Goal: Check status

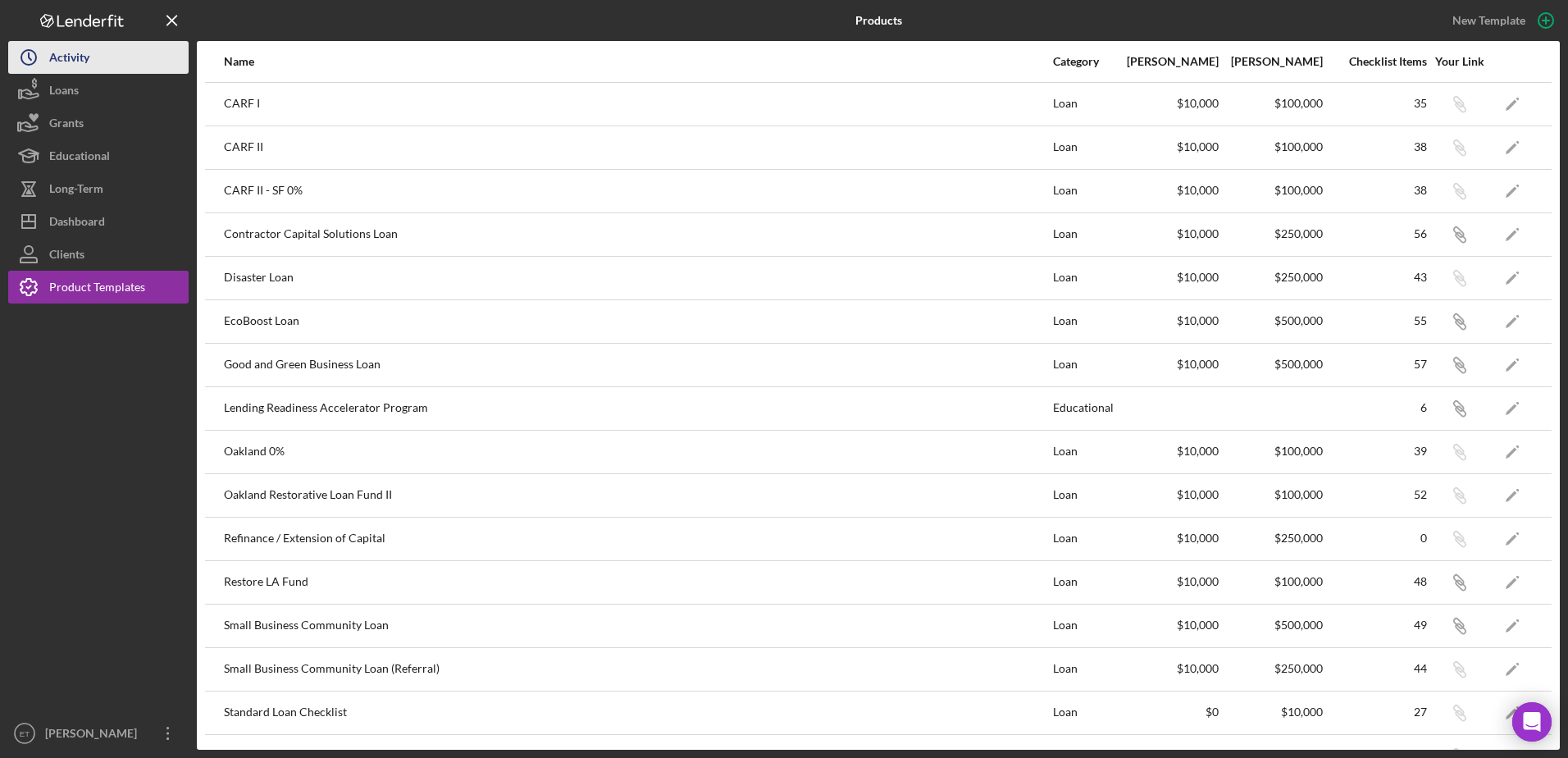
click at [104, 68] on button "Icon/History Activity" at bounding box center [99, 57] width 180 height 33
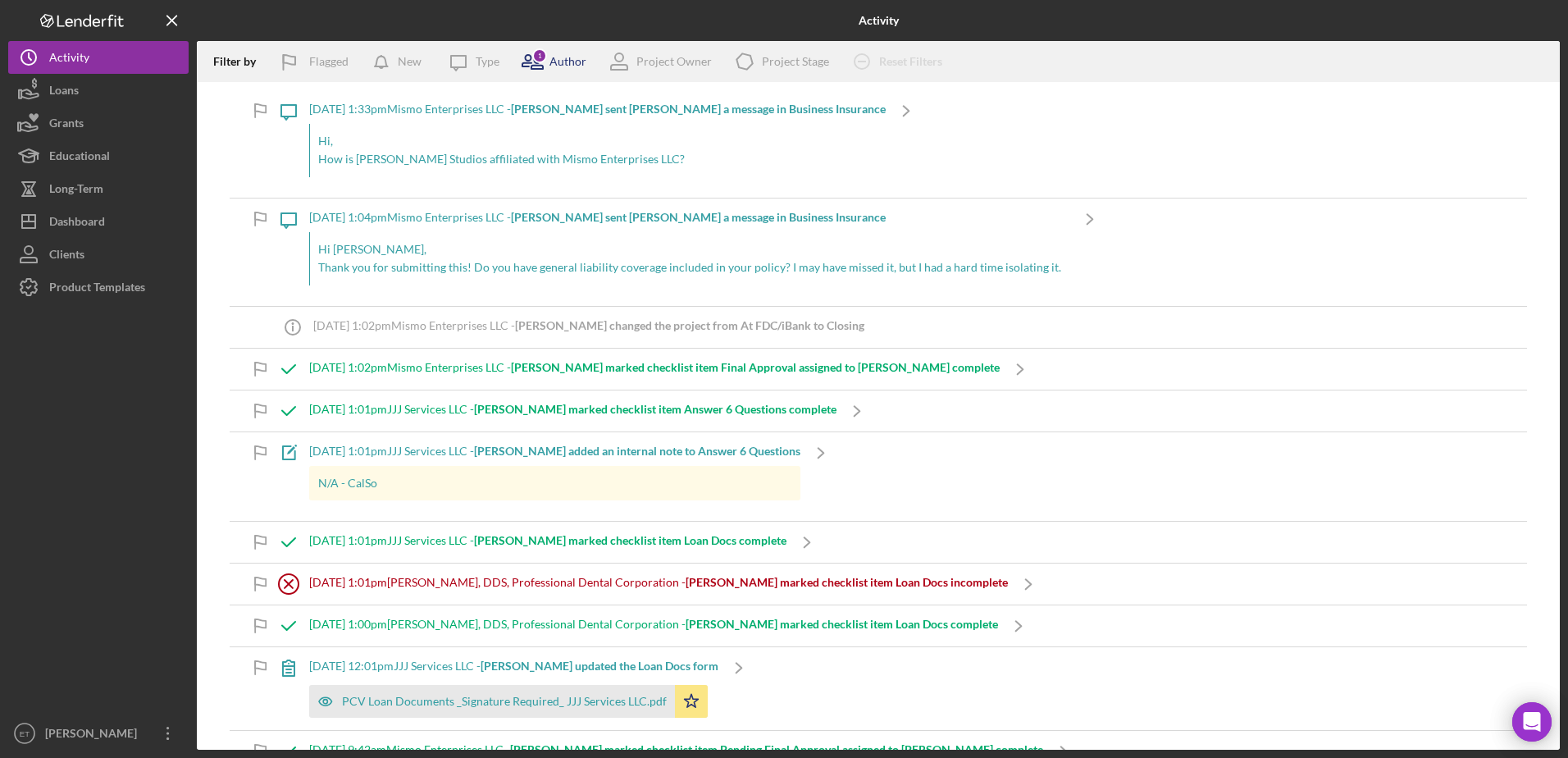
click at [536, 59] on div "1" at bounding box center [540, 56] width 15 height 15
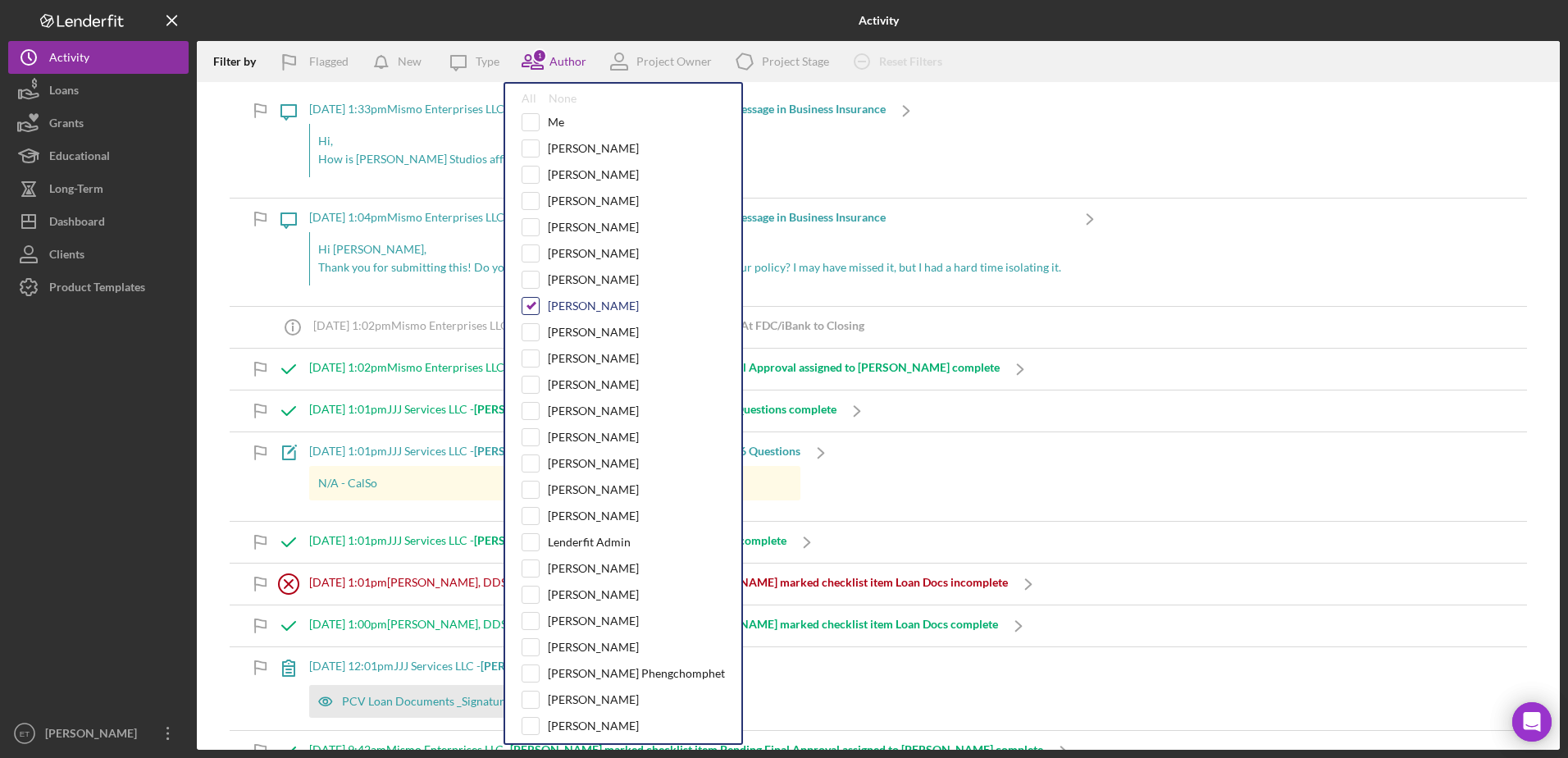
click at [537, 304] on input "checkbox" at bounding box center [531, 306] width 17 height 17
checkbox input "false"
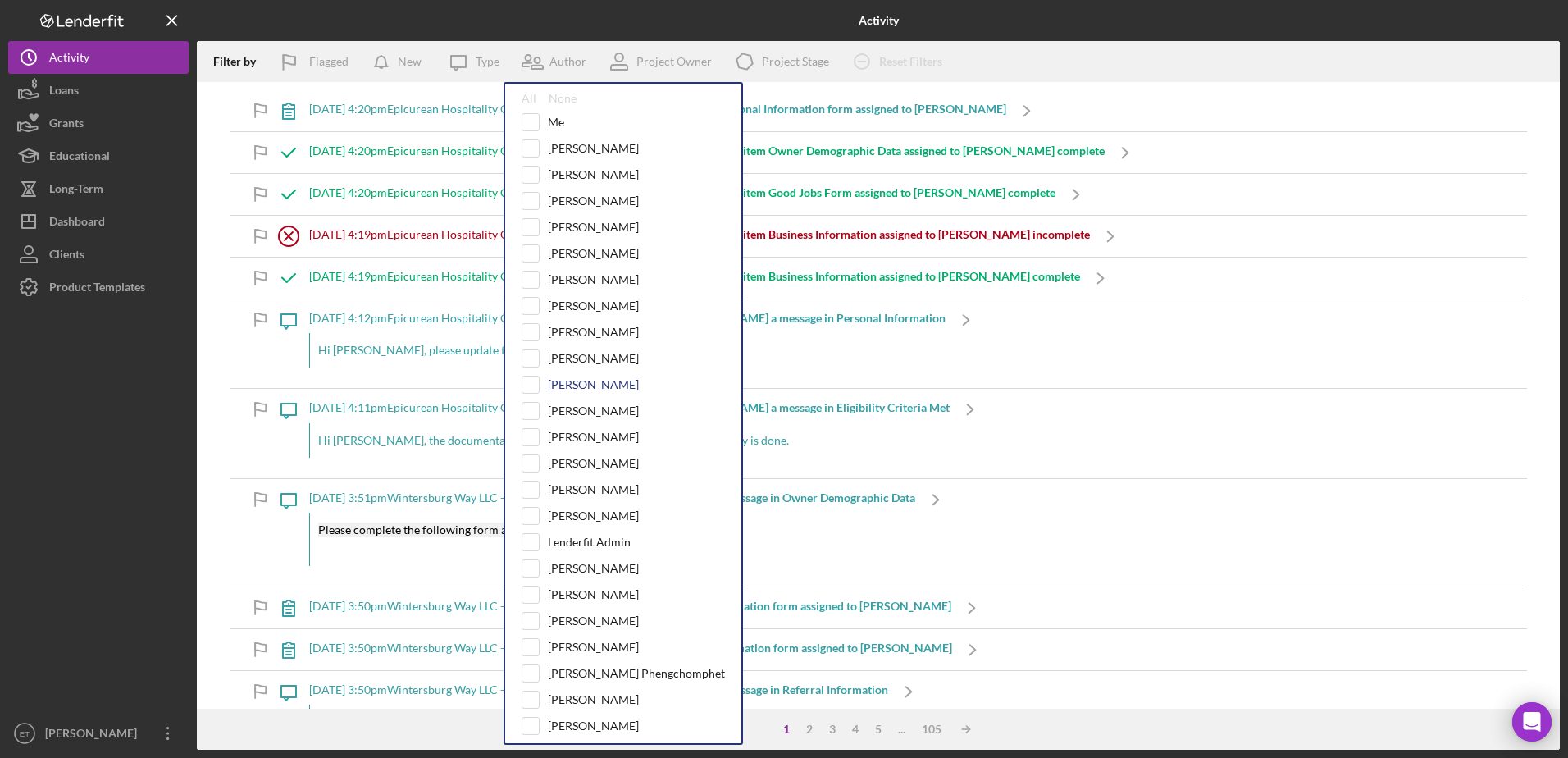
click at [620, 388] on div "[PERSON_NAME]" at bounding box center [593, 385] width 91 height 13
checkbox input "true"
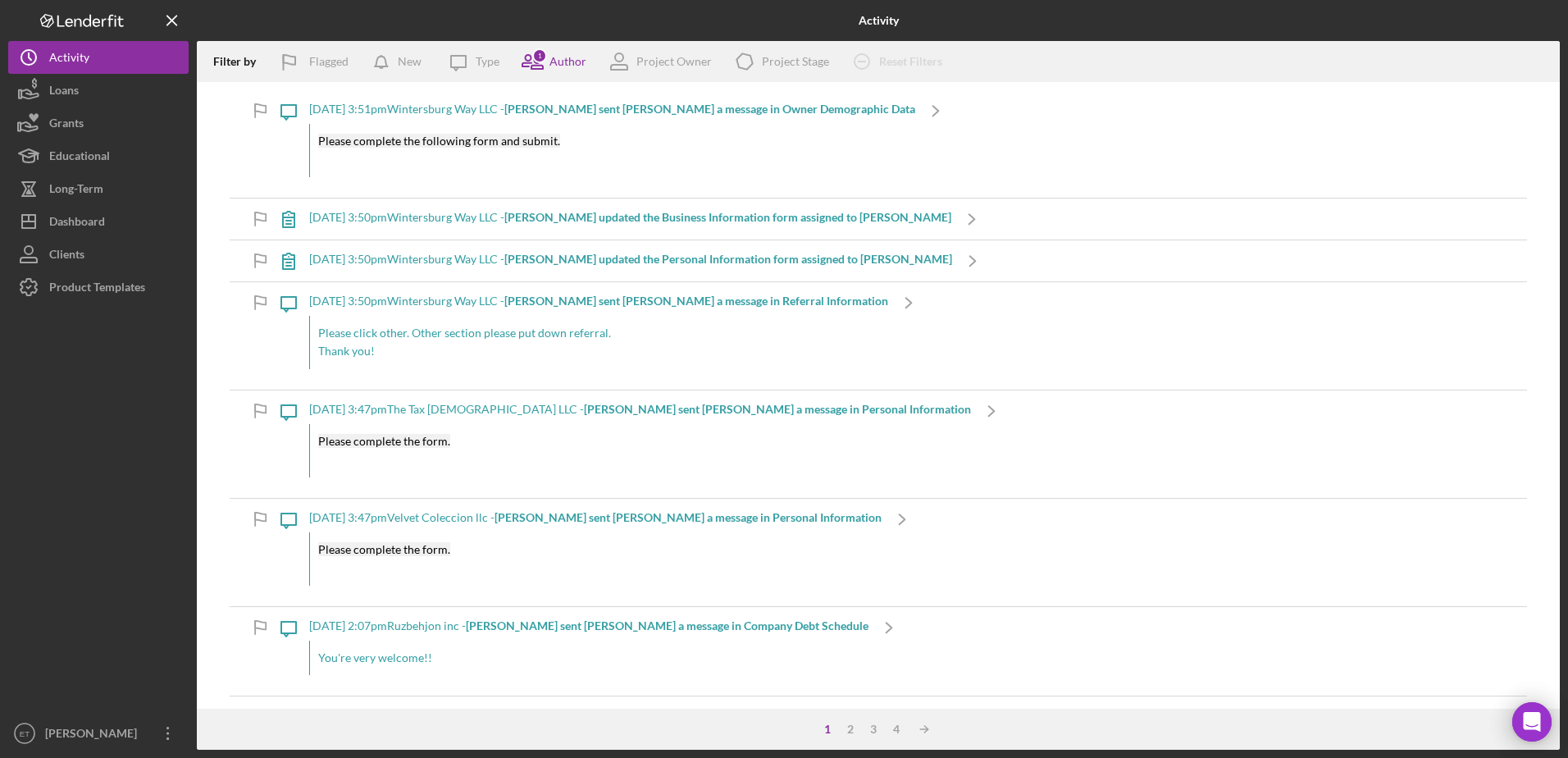
drag, startPoint x: 80, startPoint y: 397, endPoint x: 102, endPoint y: 392, distance: 22.6
click at [80, 396] on div at bounding box center [99, 510] width 180 height 413
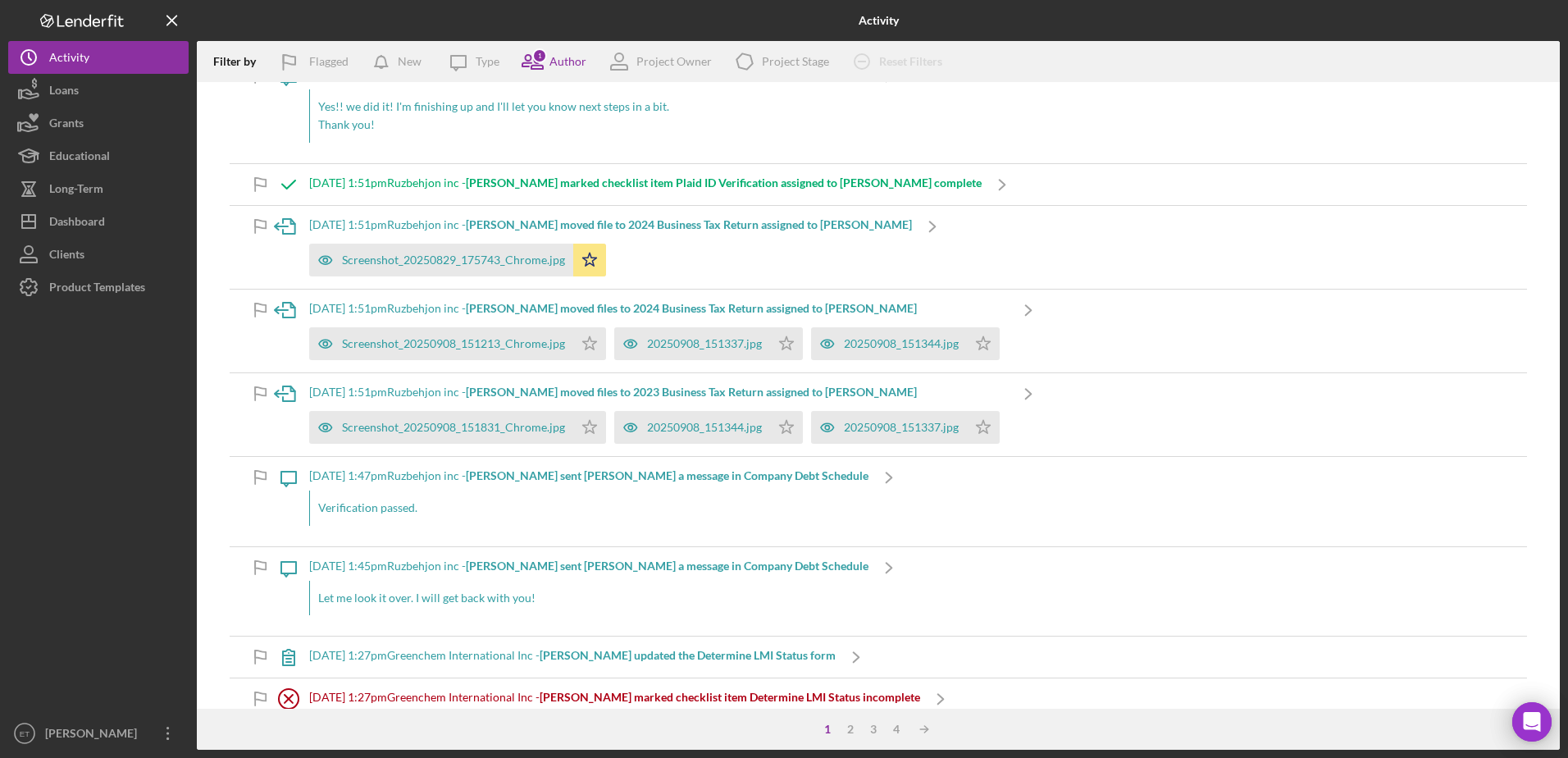
scroll to position [656, 0]
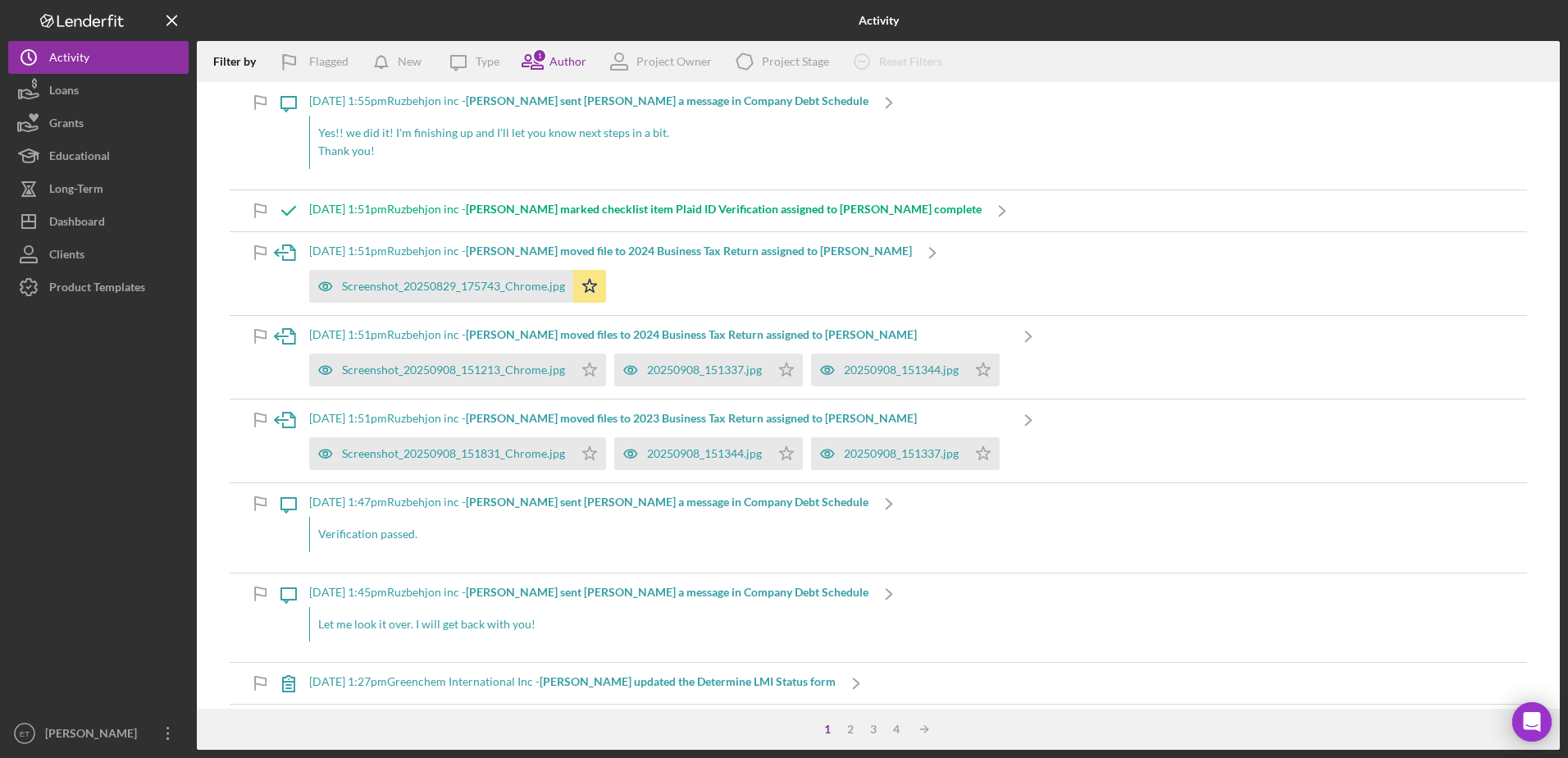
click at [758, 295] on div "Screenshot_20250829_175743_Chrome.jpg Icon/Star" at bounding box center [610, 281] width 603 height 41
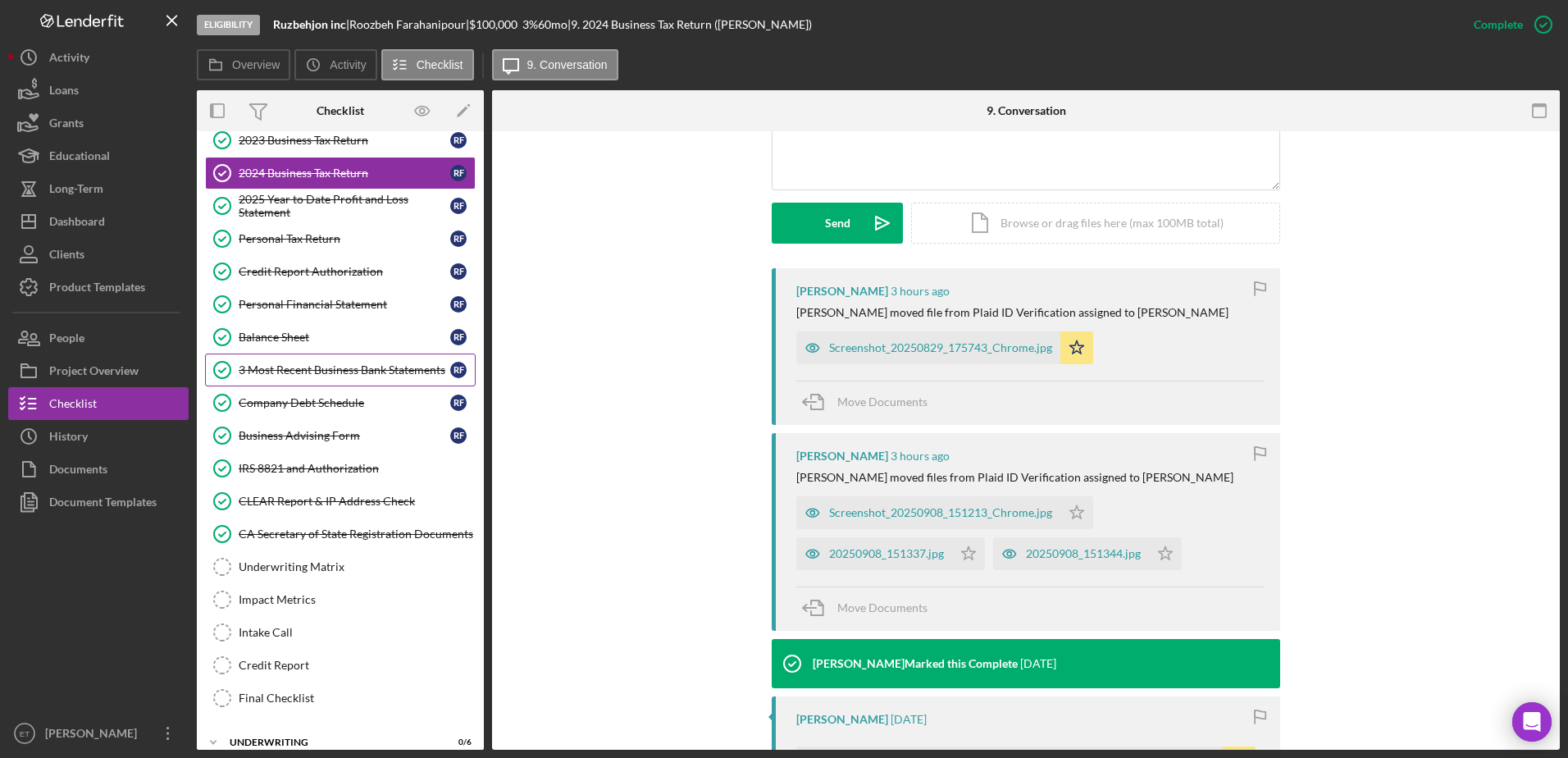
scroll to position [124, 0]
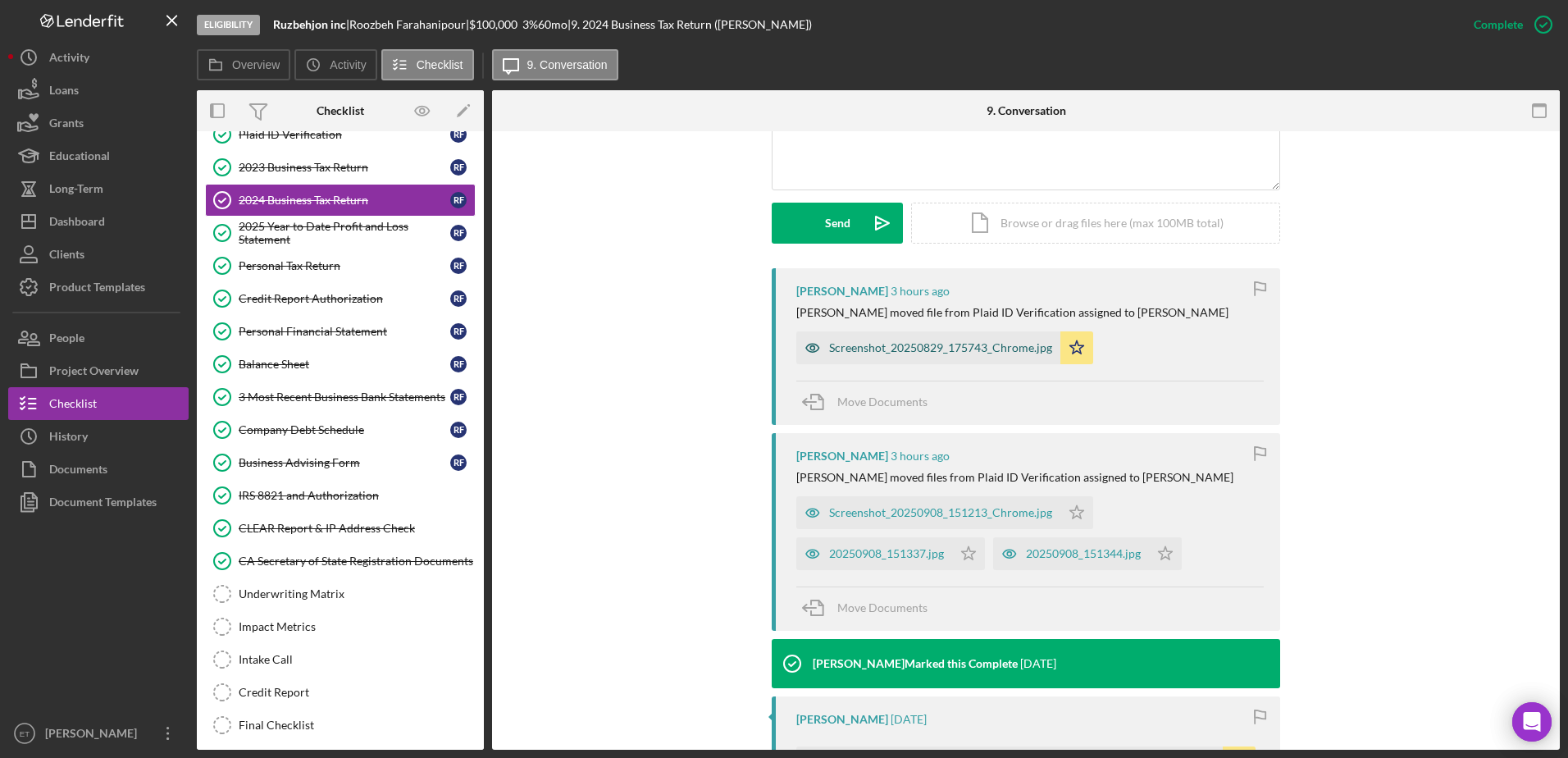
click at [854, 347] on div "Screenshot_20250829_175743_Chrome.jpg" at bounding box center [940, 348] width 223 height 13
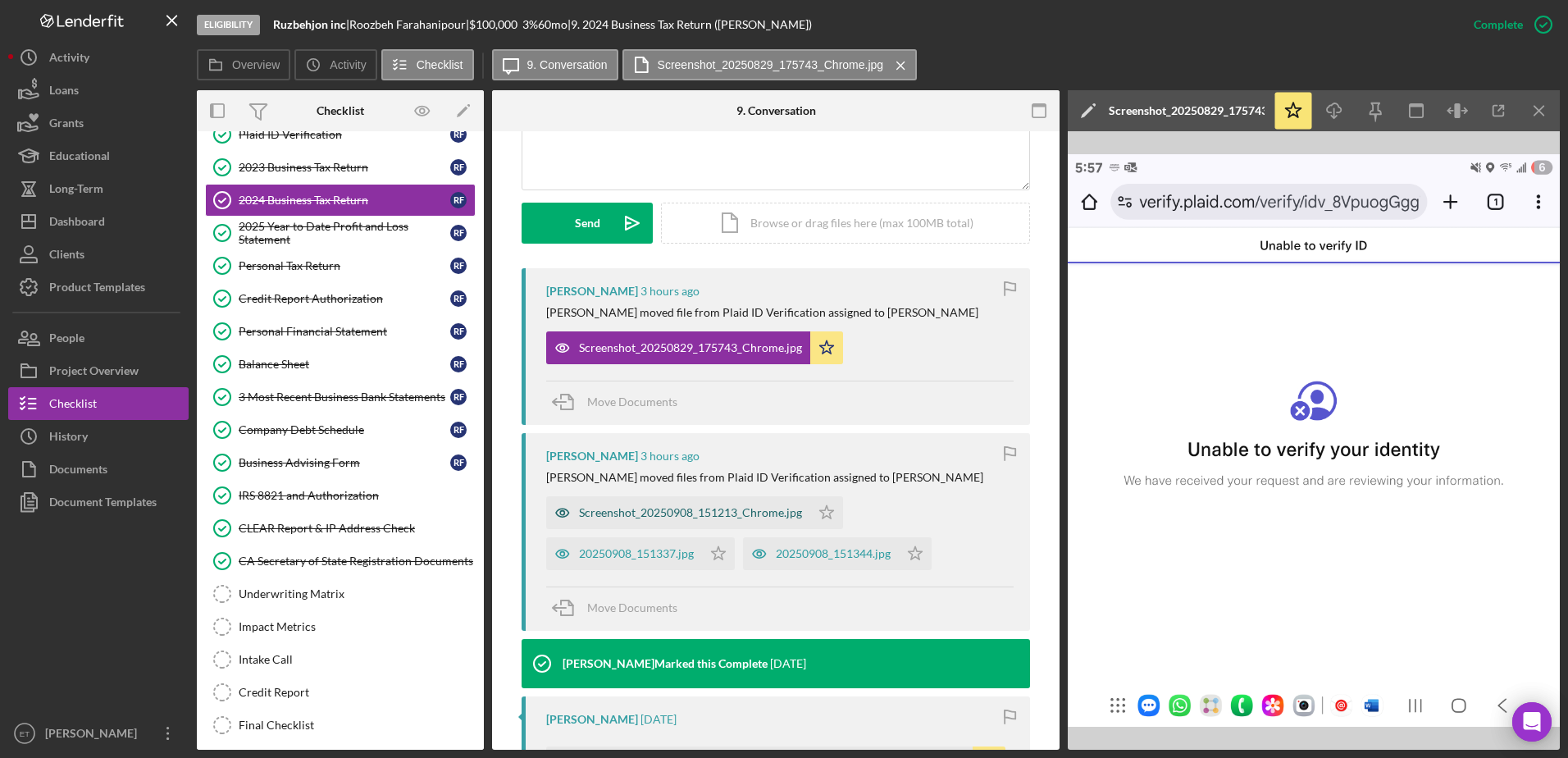
click at [610, 511] on div "Screenshot_20250908_151213_Chrome.jpg" at bounding box center [690, 513] width 223 height 13
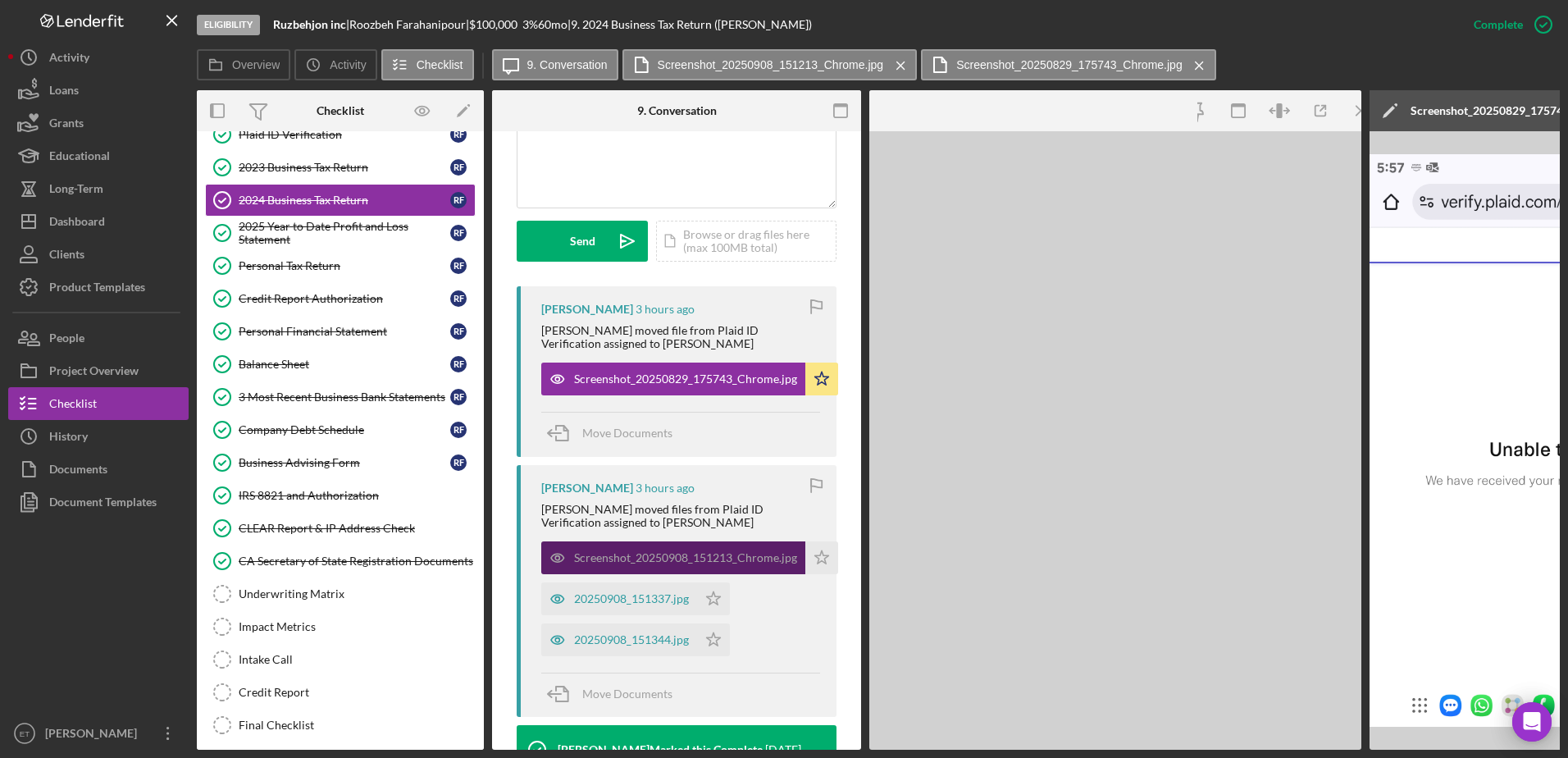
scroll to position [447, 0]
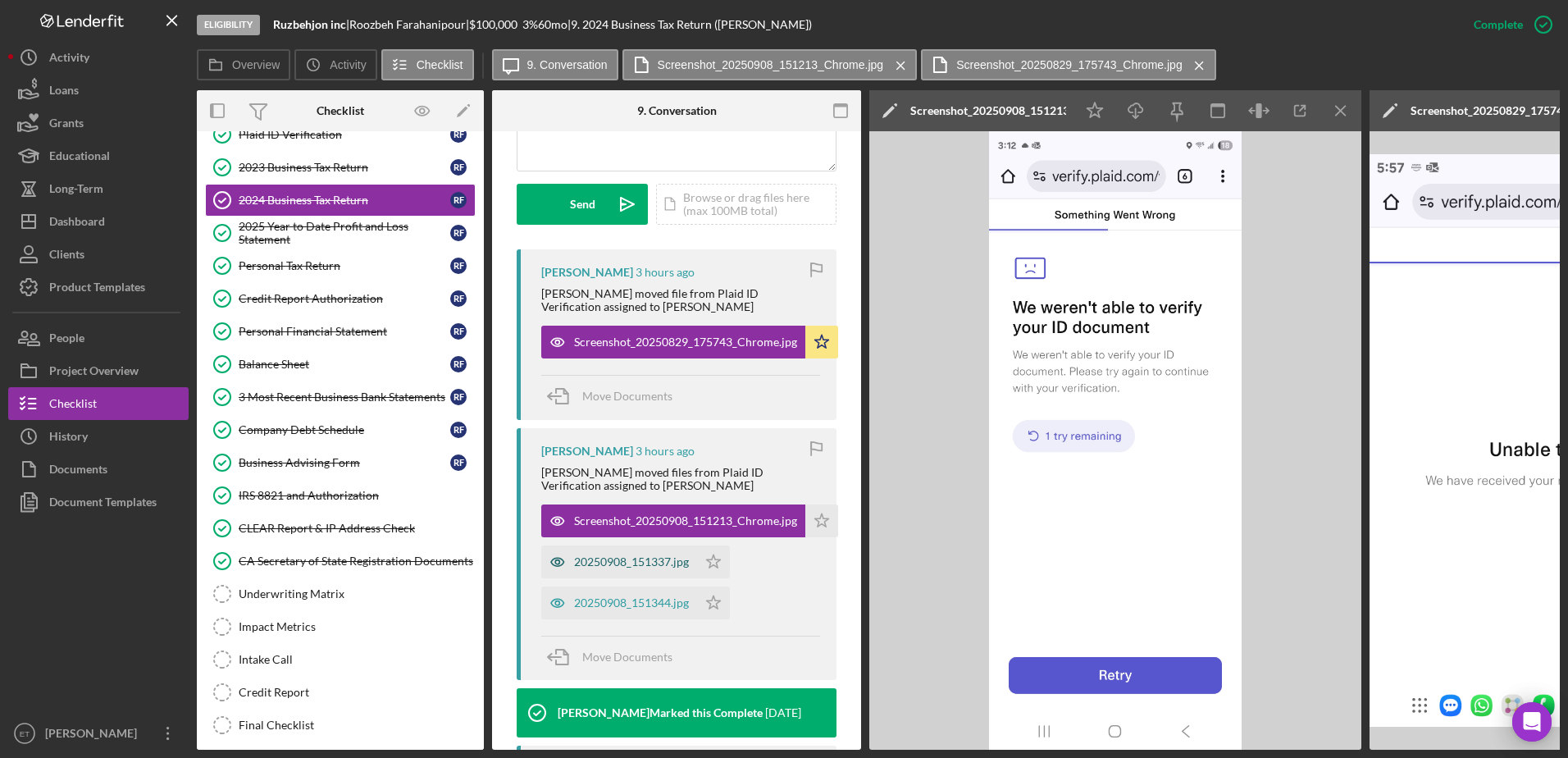
click at [649, 568] on div "20250908_151337.jpg" at bounding box center [632, 562] width 115 height 13
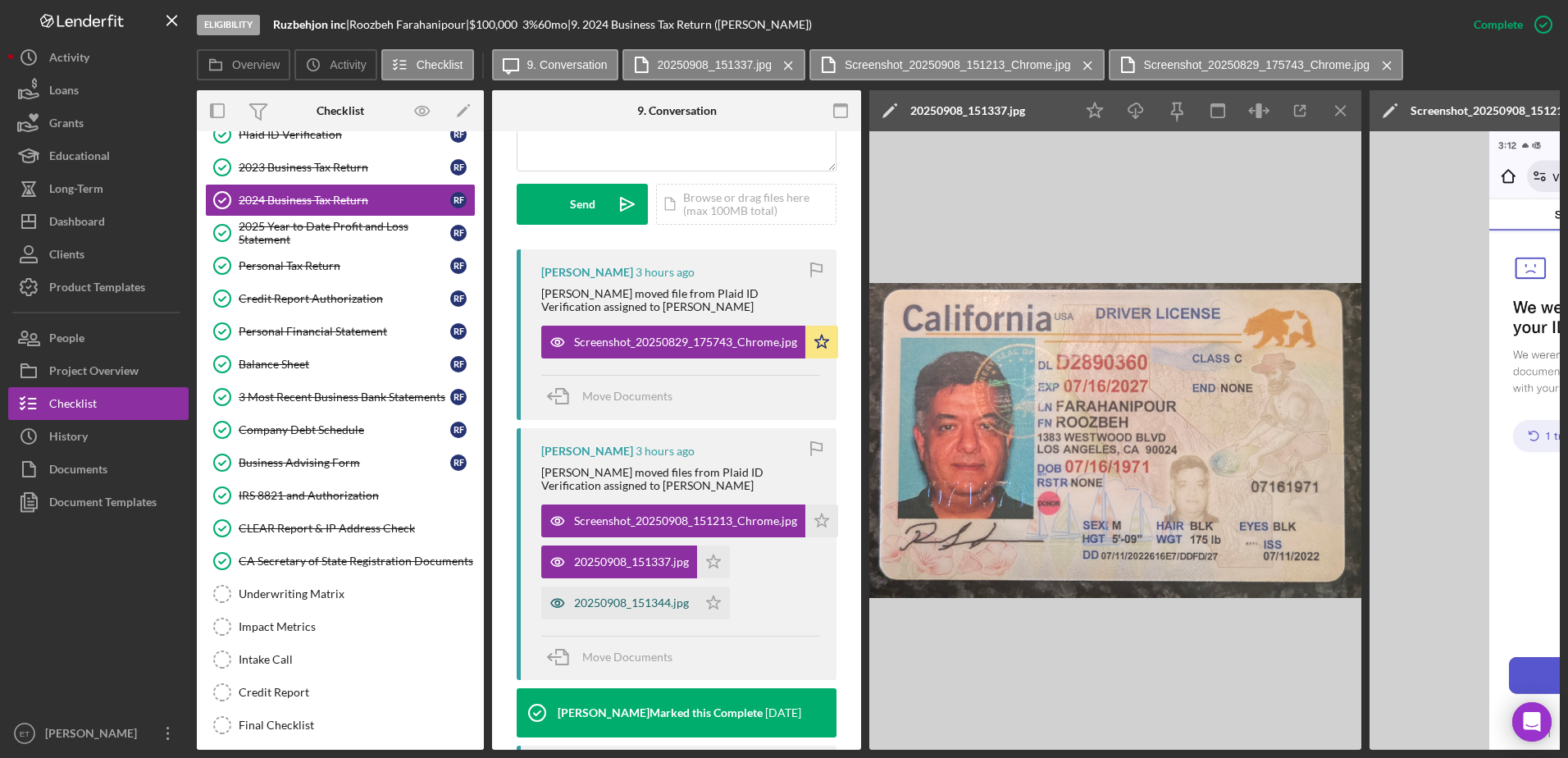
click at [655, 609] on div "20250908_151344.jpg" at bounding box center [632, 603] width 115 height 13
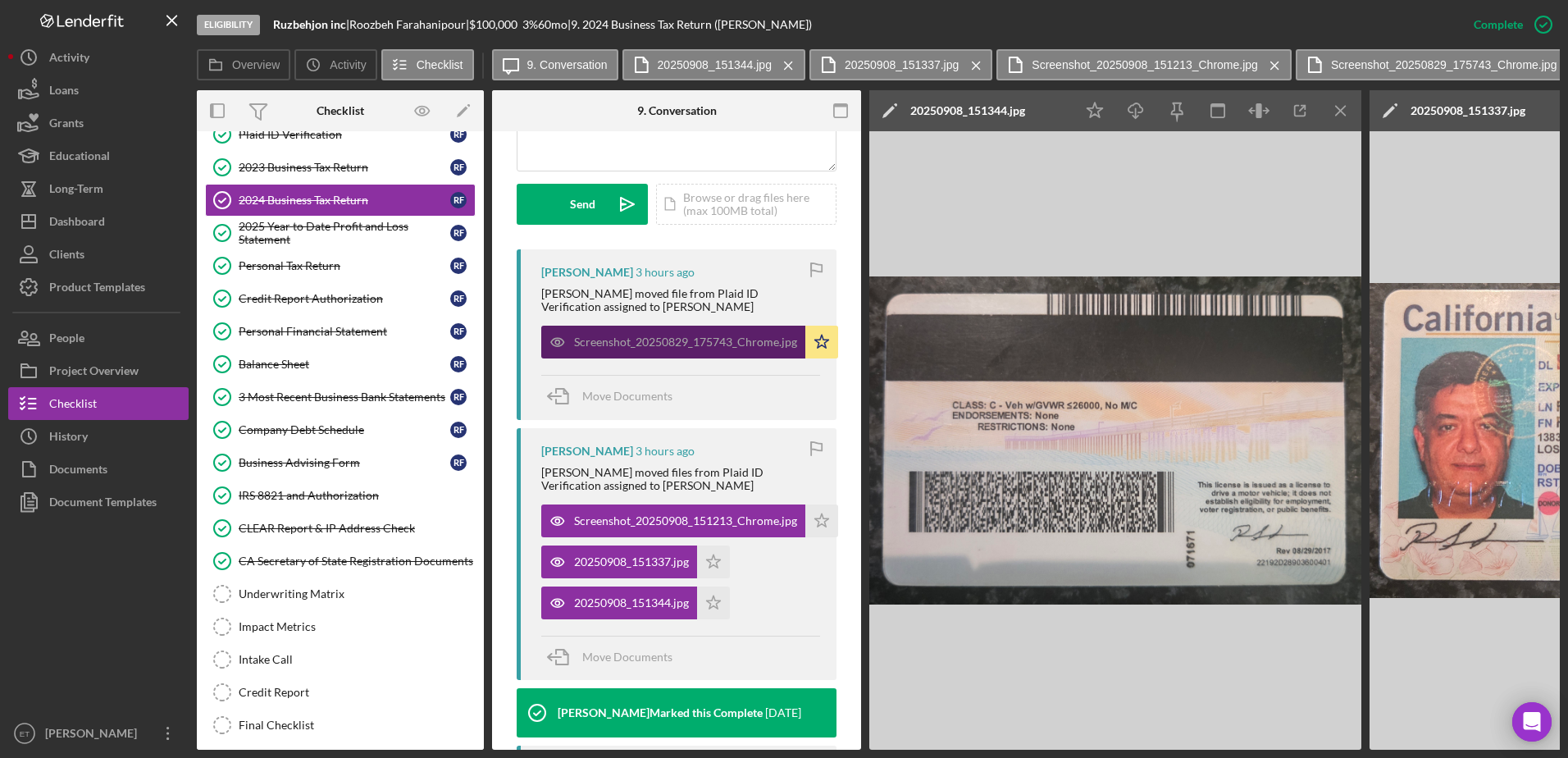
click at [699, 358] on div "Screenshot_20250829_175743_Chrome.jpg" at bounding box center [673, 341] width 264 height 33
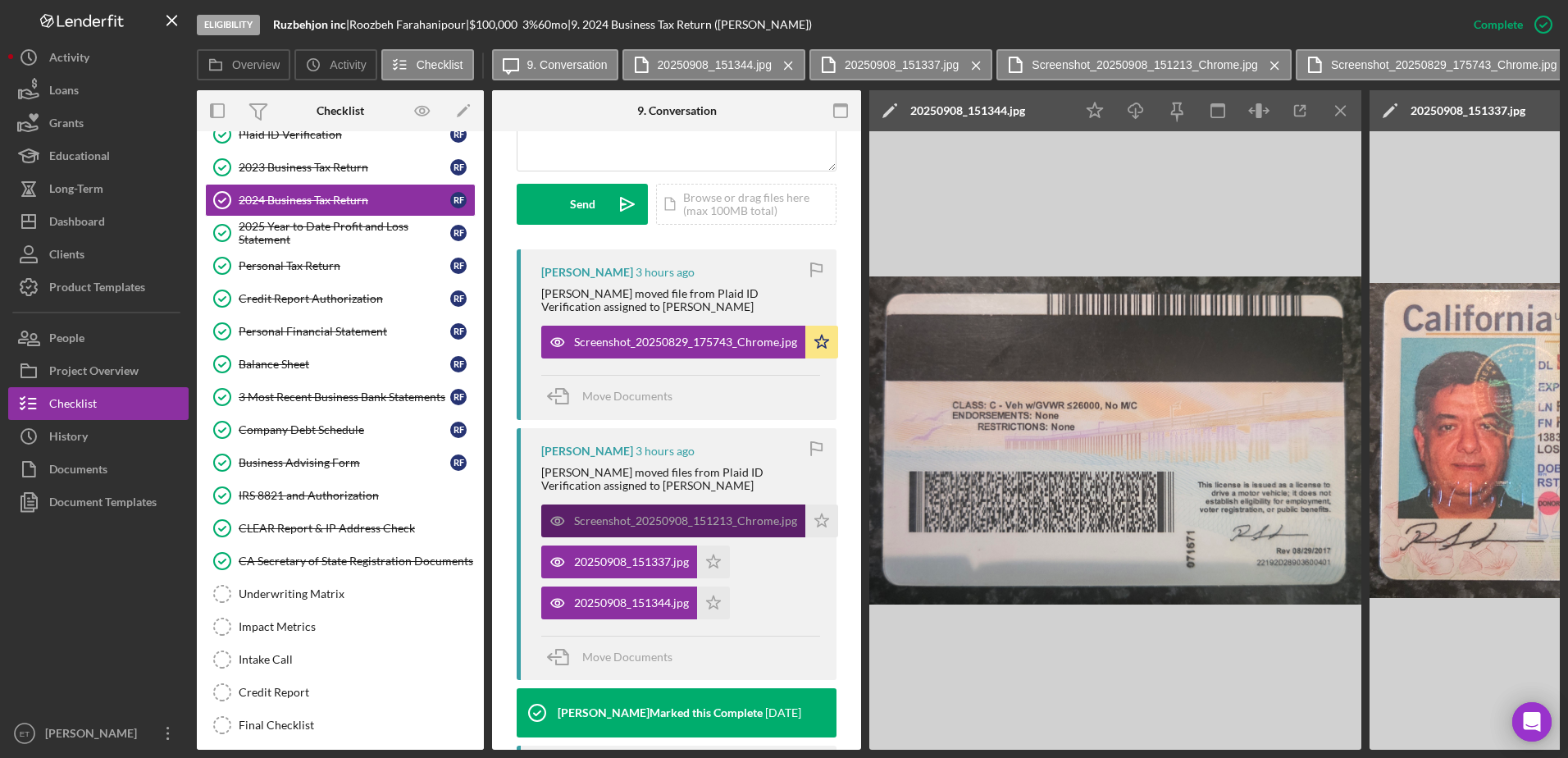
click at [645, 528] on div "Screenshot_20250908_151213_Chrome.jpg" at bounding box center [685, 521] width 223 height 13
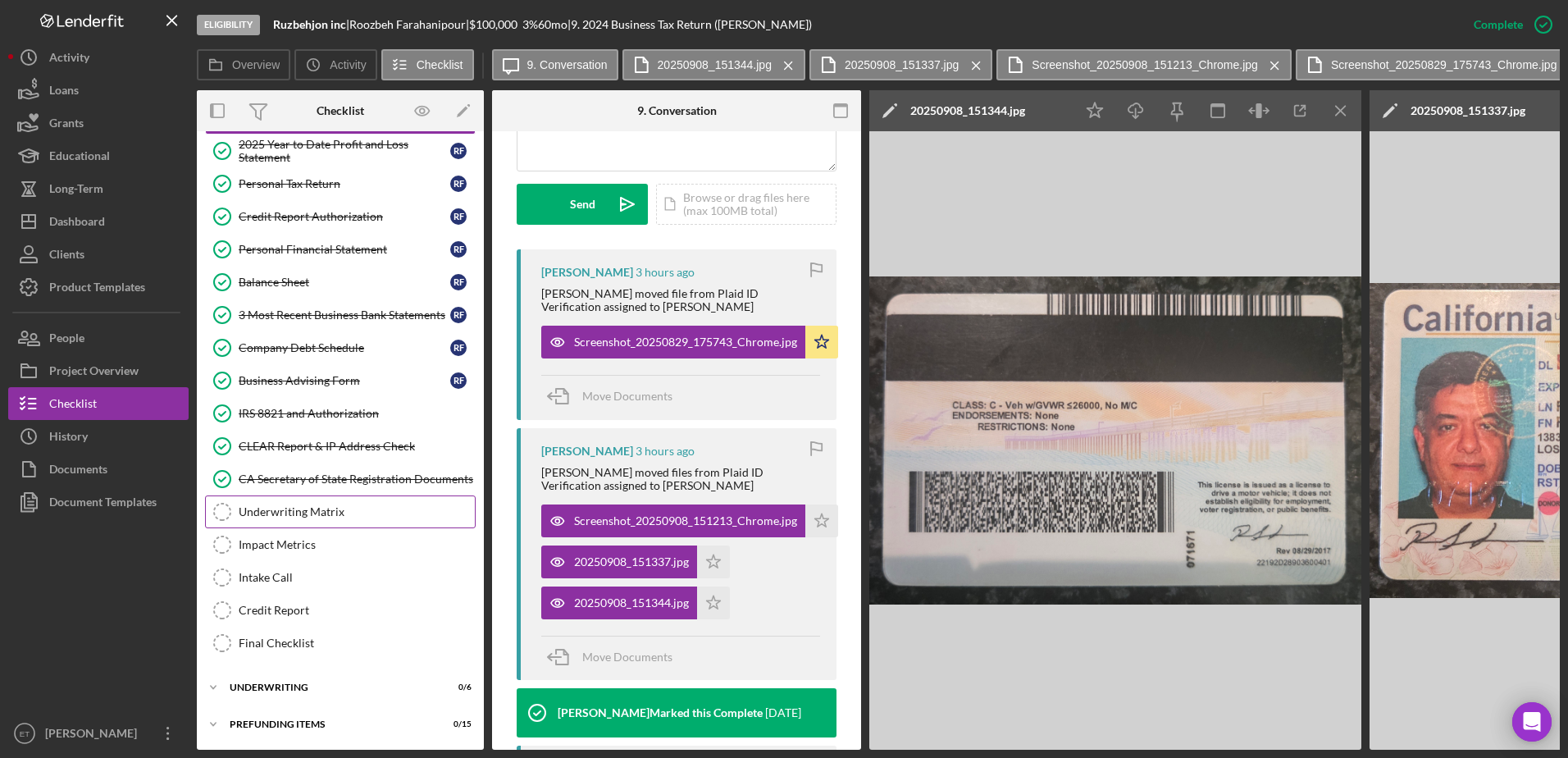
click at [296, 505] on div "Underwriting Matrix" at bounding box center [357, 512] width 236 height 13
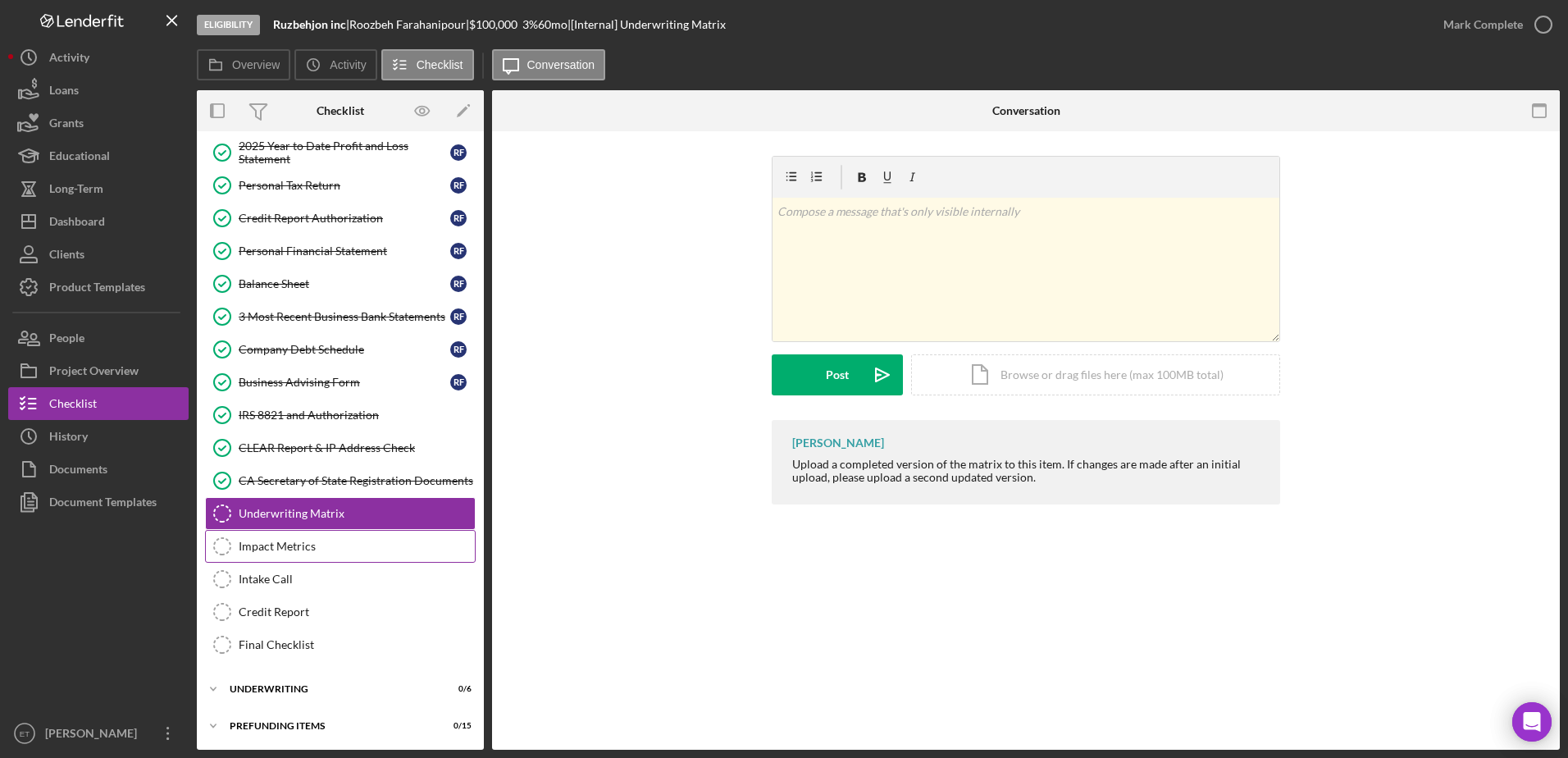
scroll to position [207, 0]
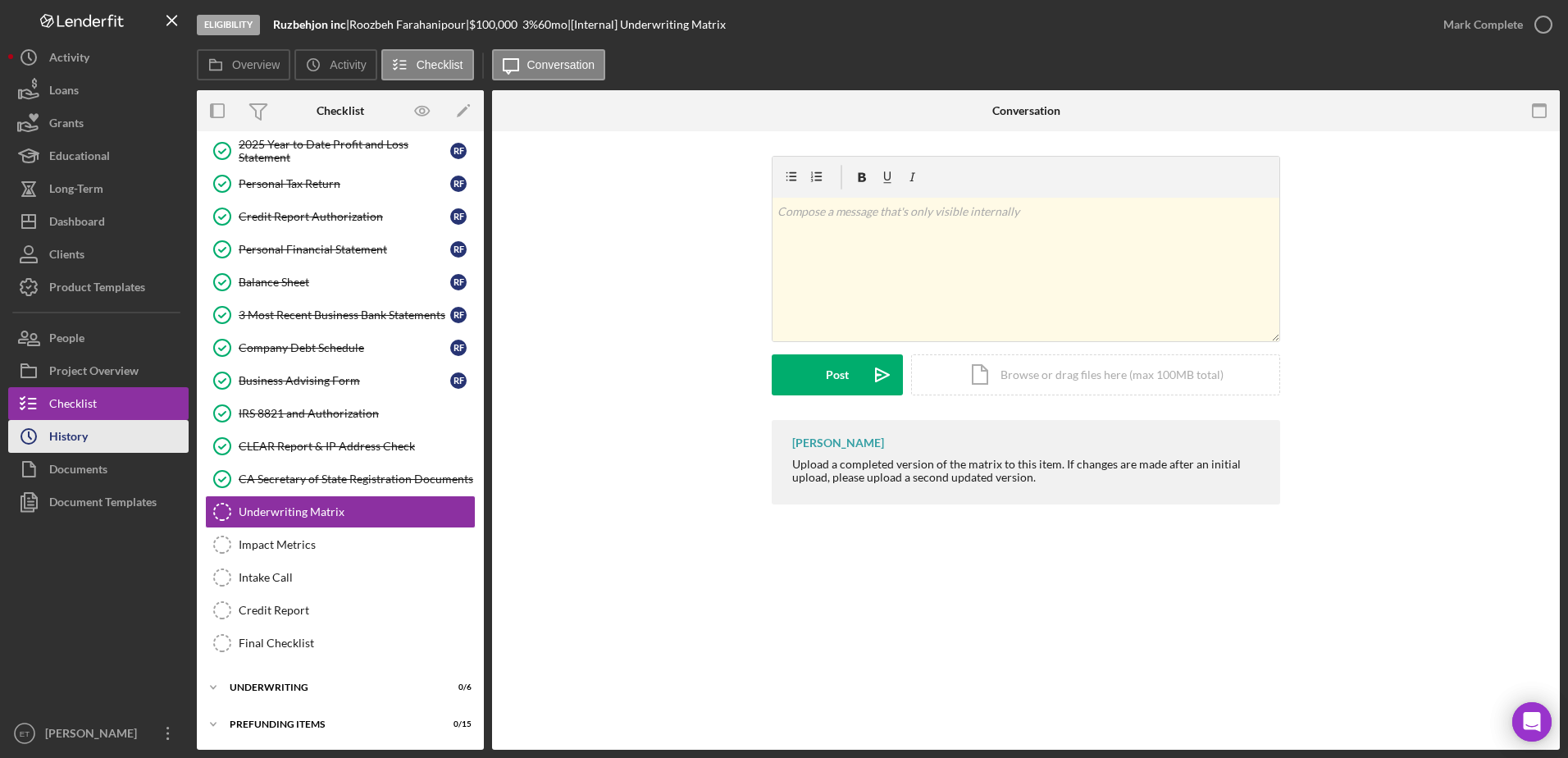
click at [134, 435] on button "Icon/History History" at bounding box center [99, 436] width 180 height 33
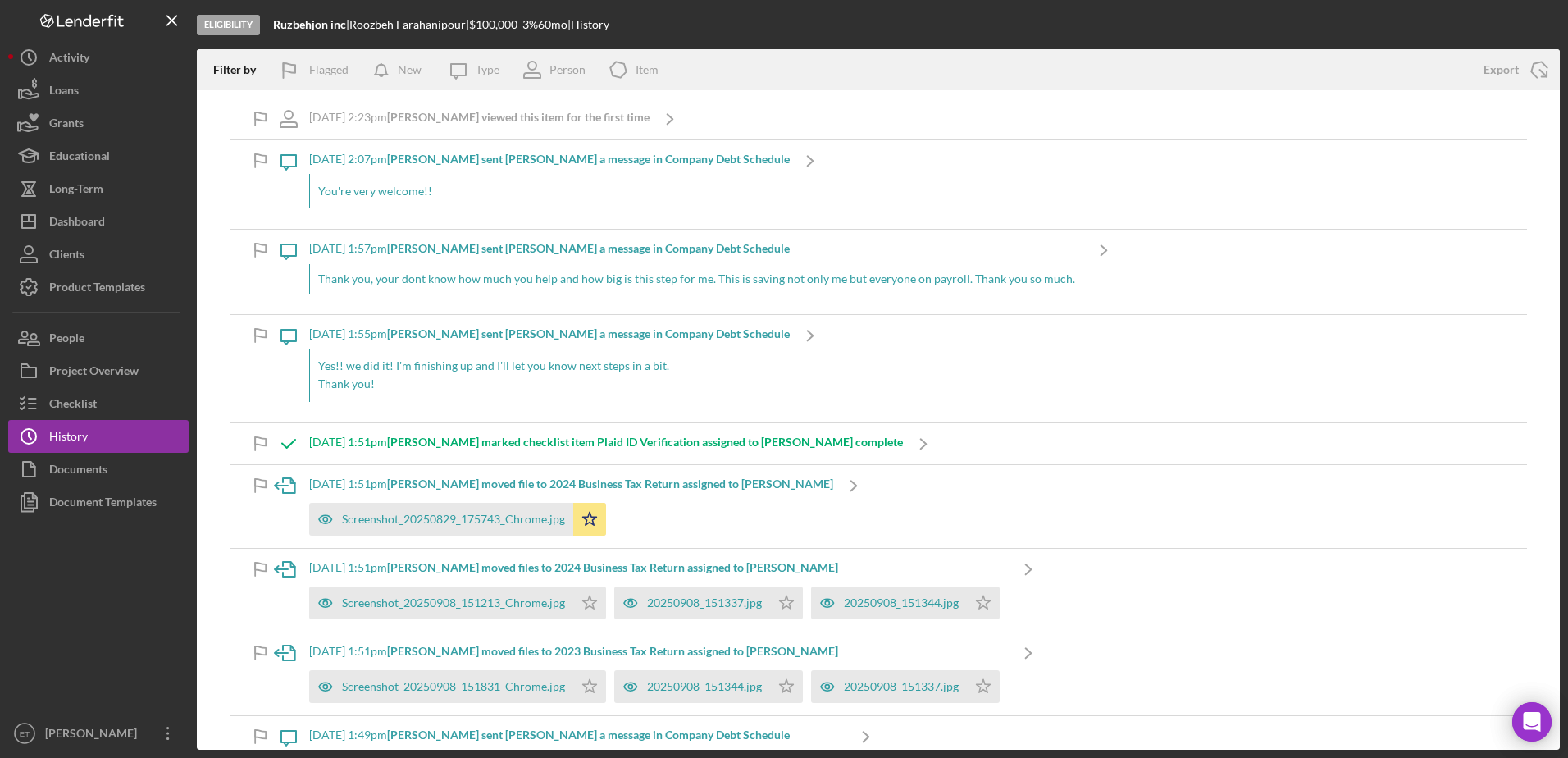
click at [419, 289] on div "Thank you, your dont know how much you help and how big is this step for me. Th…" at bounding box center [695, 278] width 774 height 29
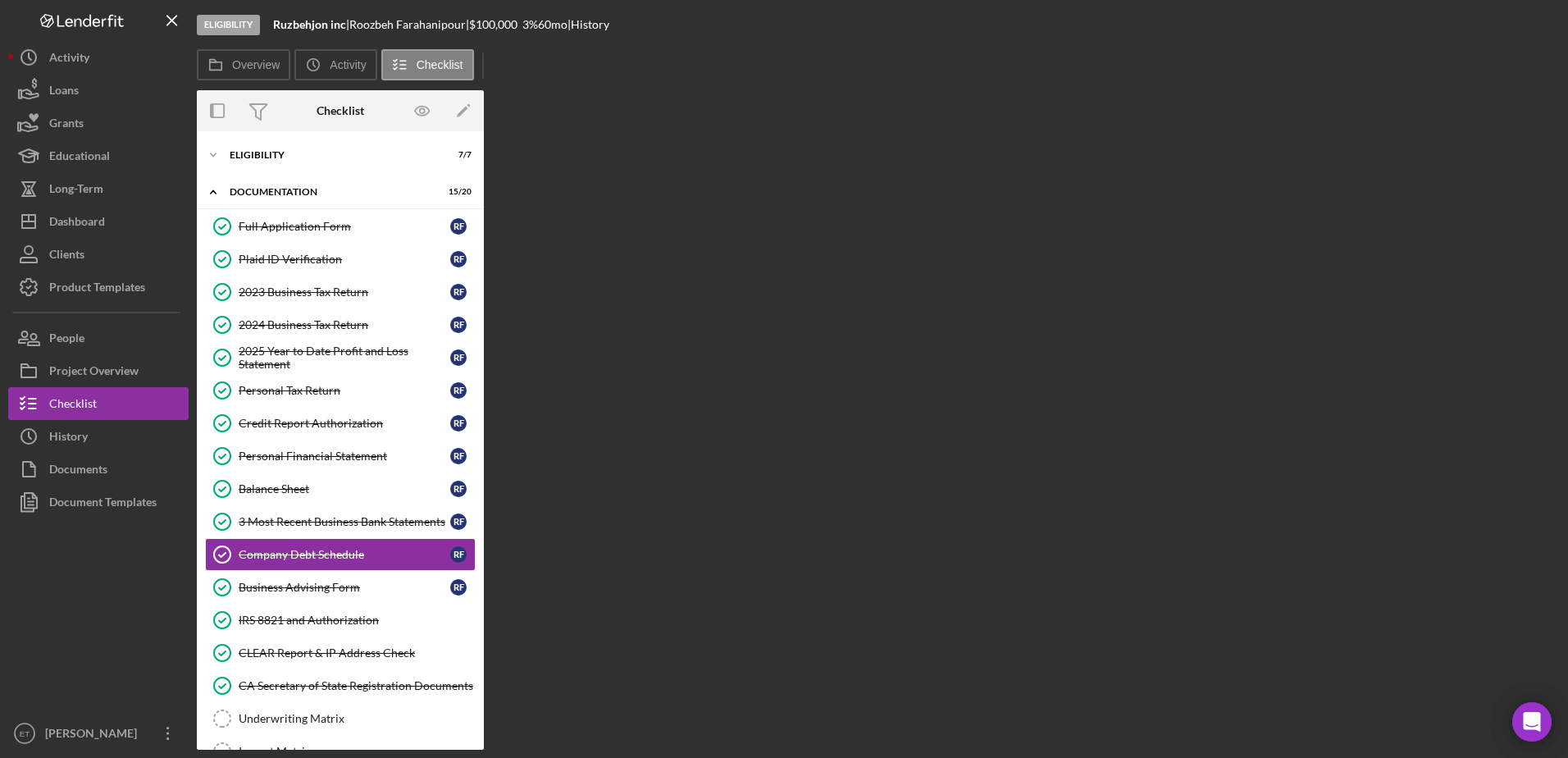
scroll to position [114, 0]
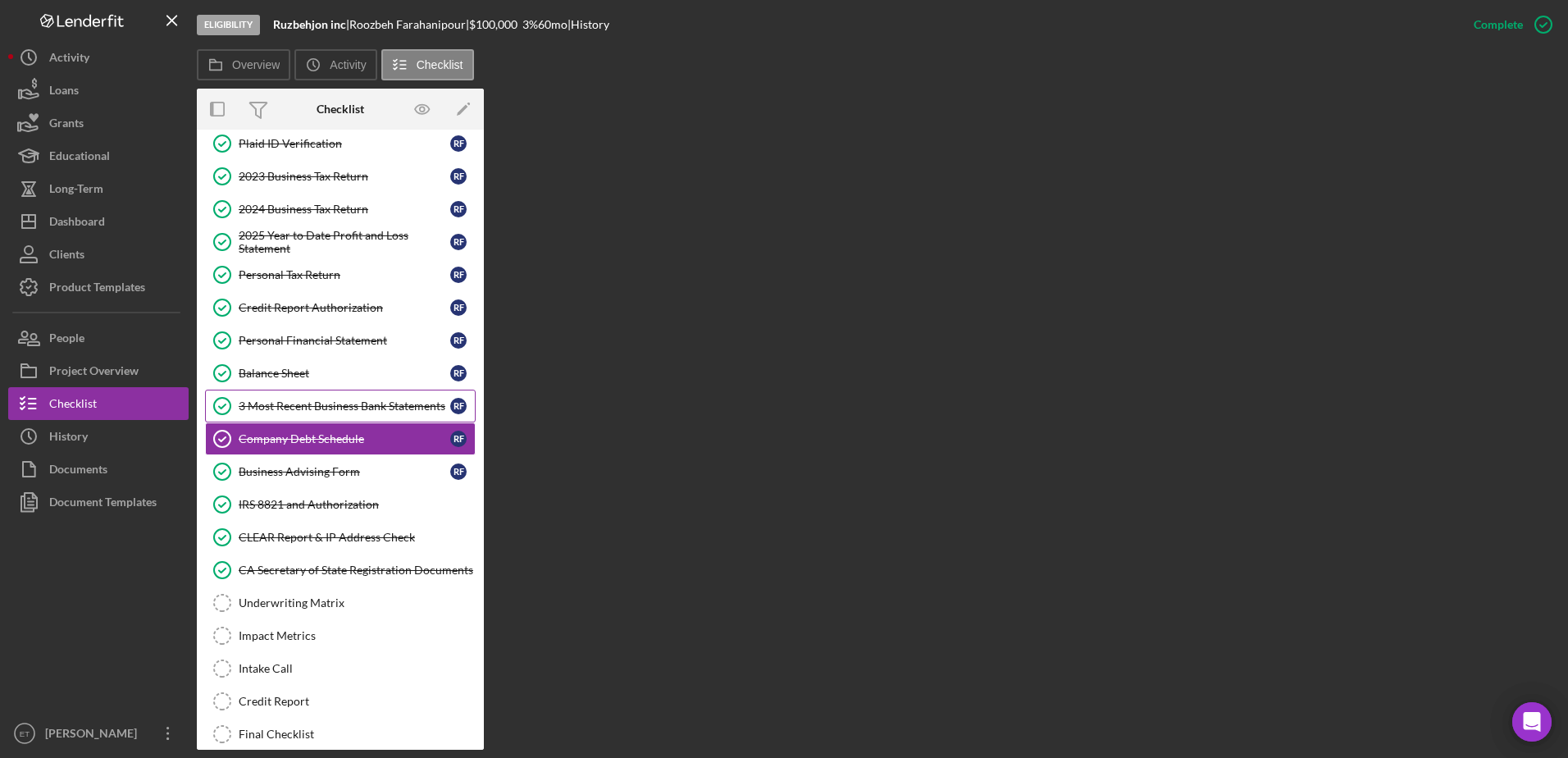
click at [362, 407] on div "3 Most Recent Business Bank Statements" at bounding box center [344, 406] width 211 height 13
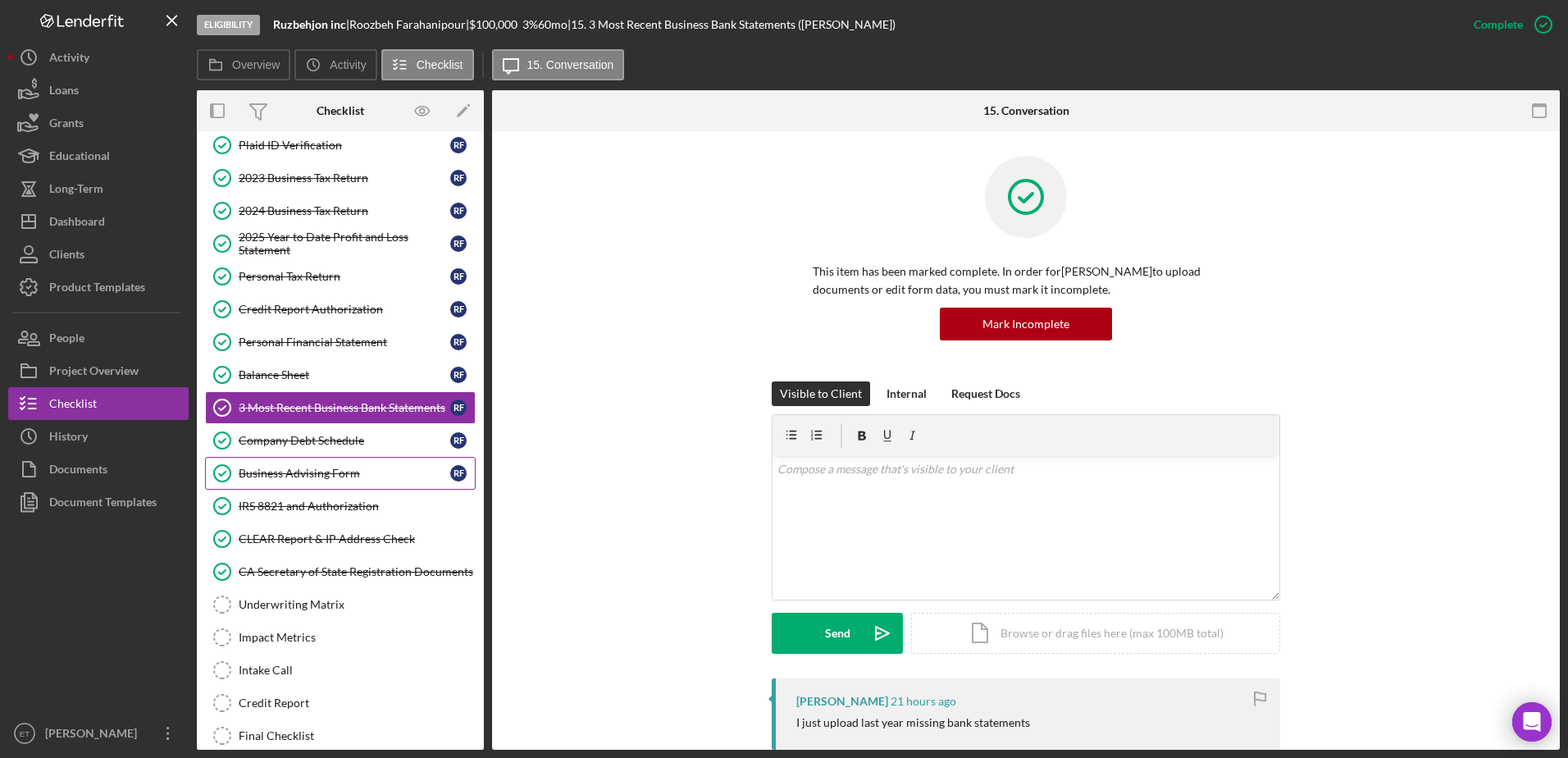
click at [345, 470] on div "Business Advising Form" at bounding box center [344, 473] width 211 height 13
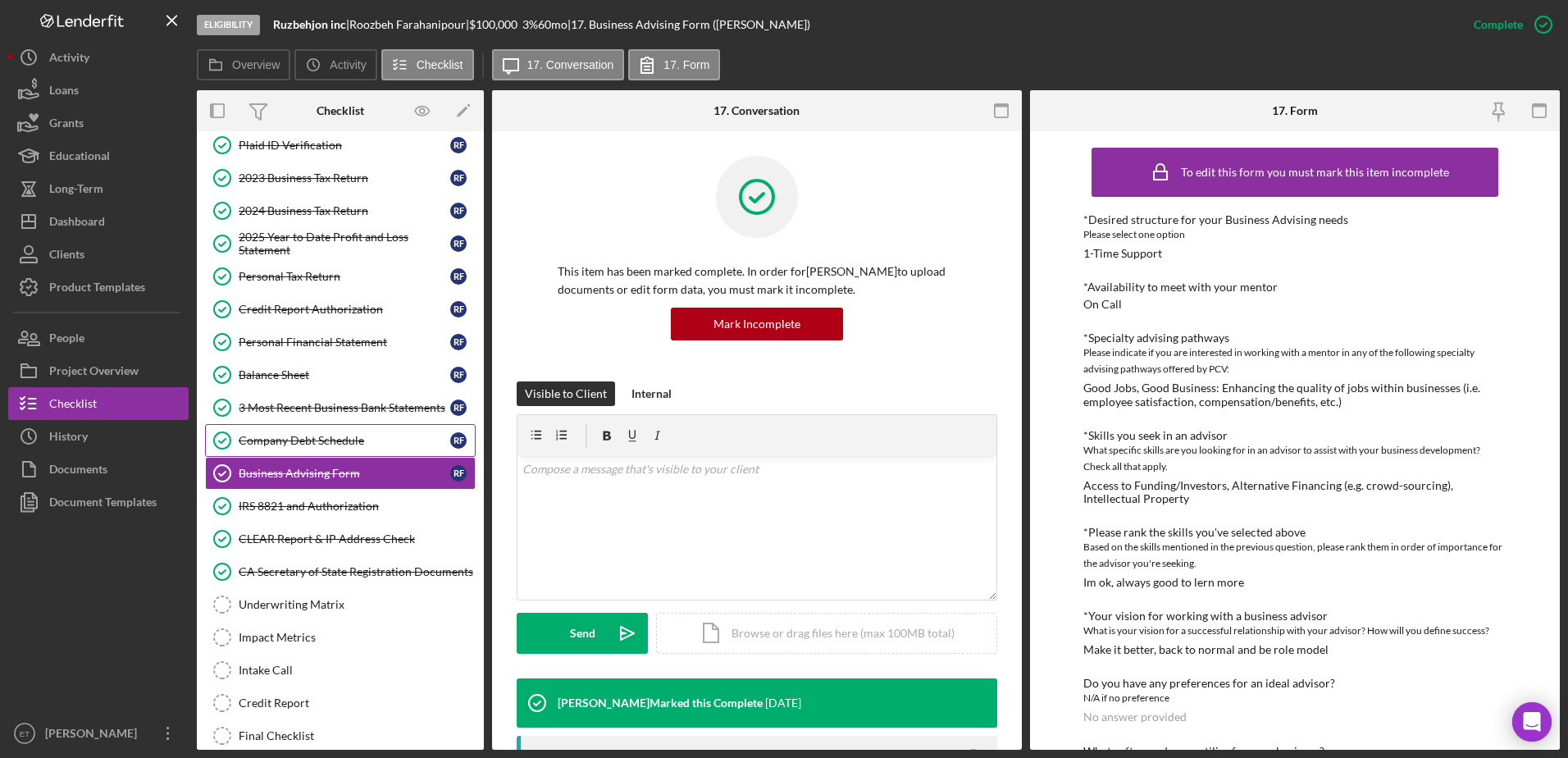
click at [353, 446] on div "Company Debt Schedule" at bounding box center [344, 441] width 211 height 13
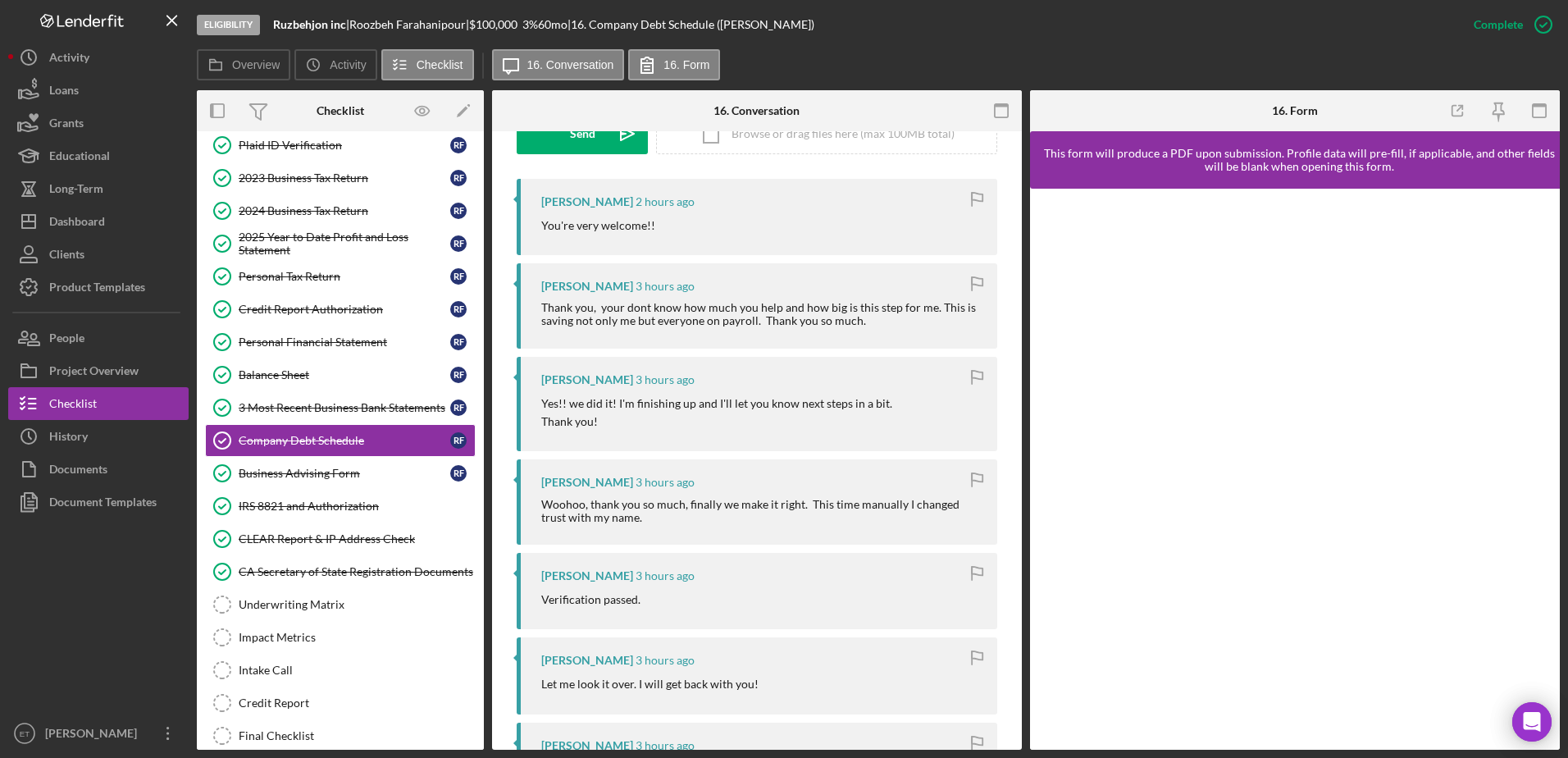
scroll to position [492, 0]
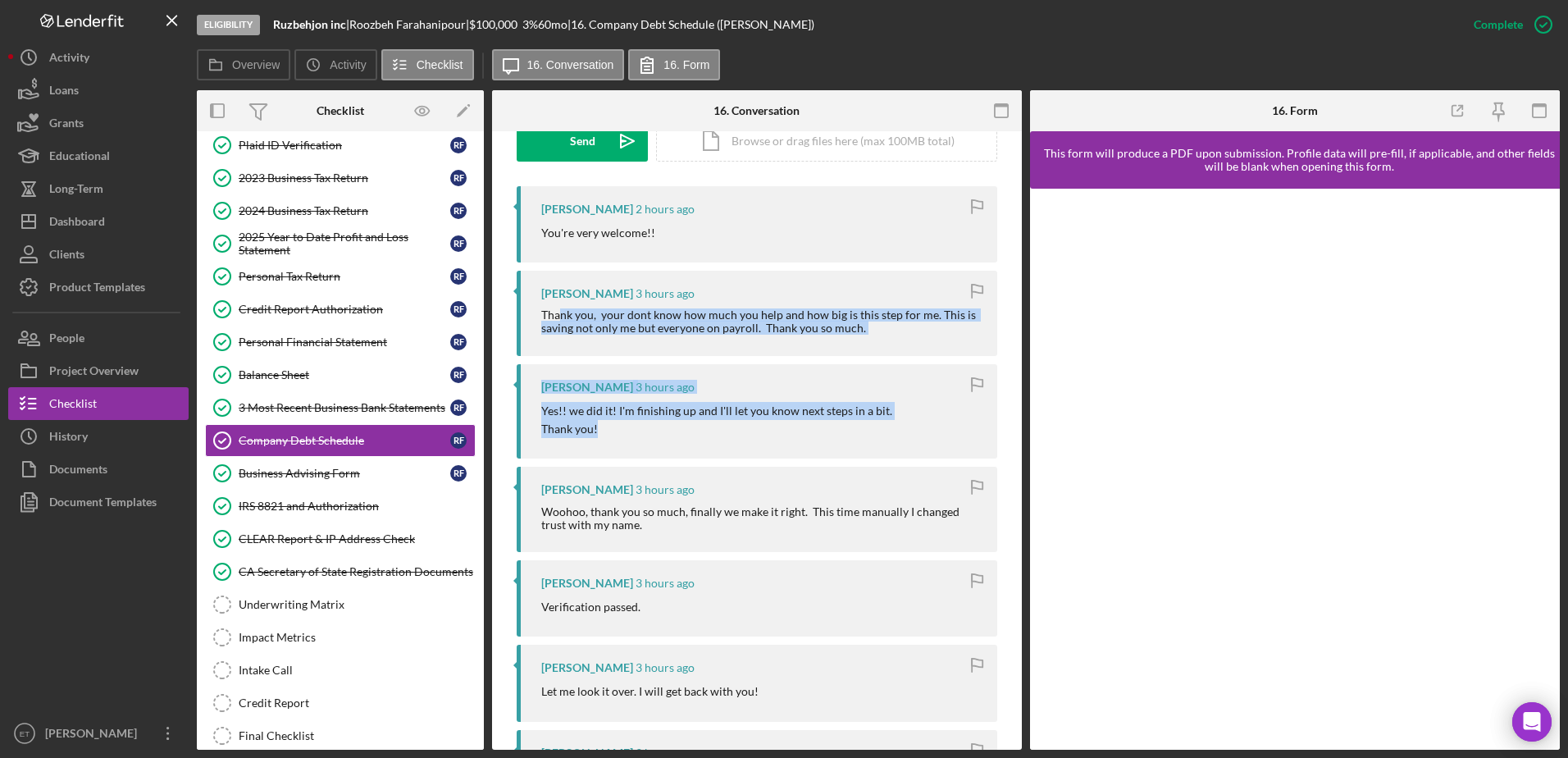
drag, startPoint x: 651, startPoint y: 436, endPoint x: 562, endPoint y: 319, distance: 147.0
click at [562, 319] on div "Thank you, your dont know how much you help and how big is this step for me. Th…" at bounding box center [761, 321] width 440 height 26
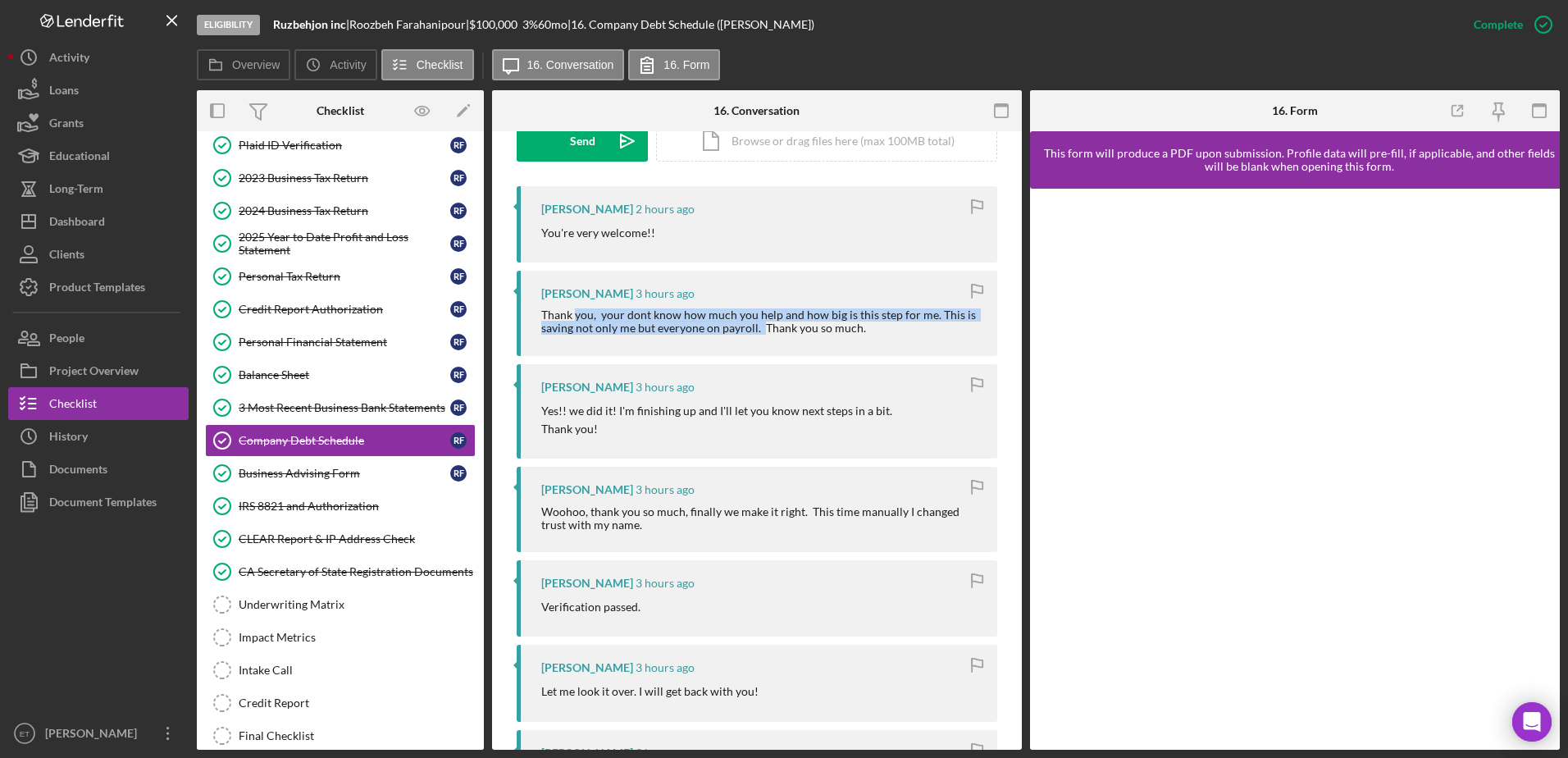
drag, startPoint x: 579, startPoint y: 316, endPoint x: 761, endPoint y: 344, distance: 184.1
click at [761, 344] on div "[PERSON_NAME] 3 hours ago Thank you, your dont know how much you help and how b…" at bounding box center [757, 312] width 481 height 84
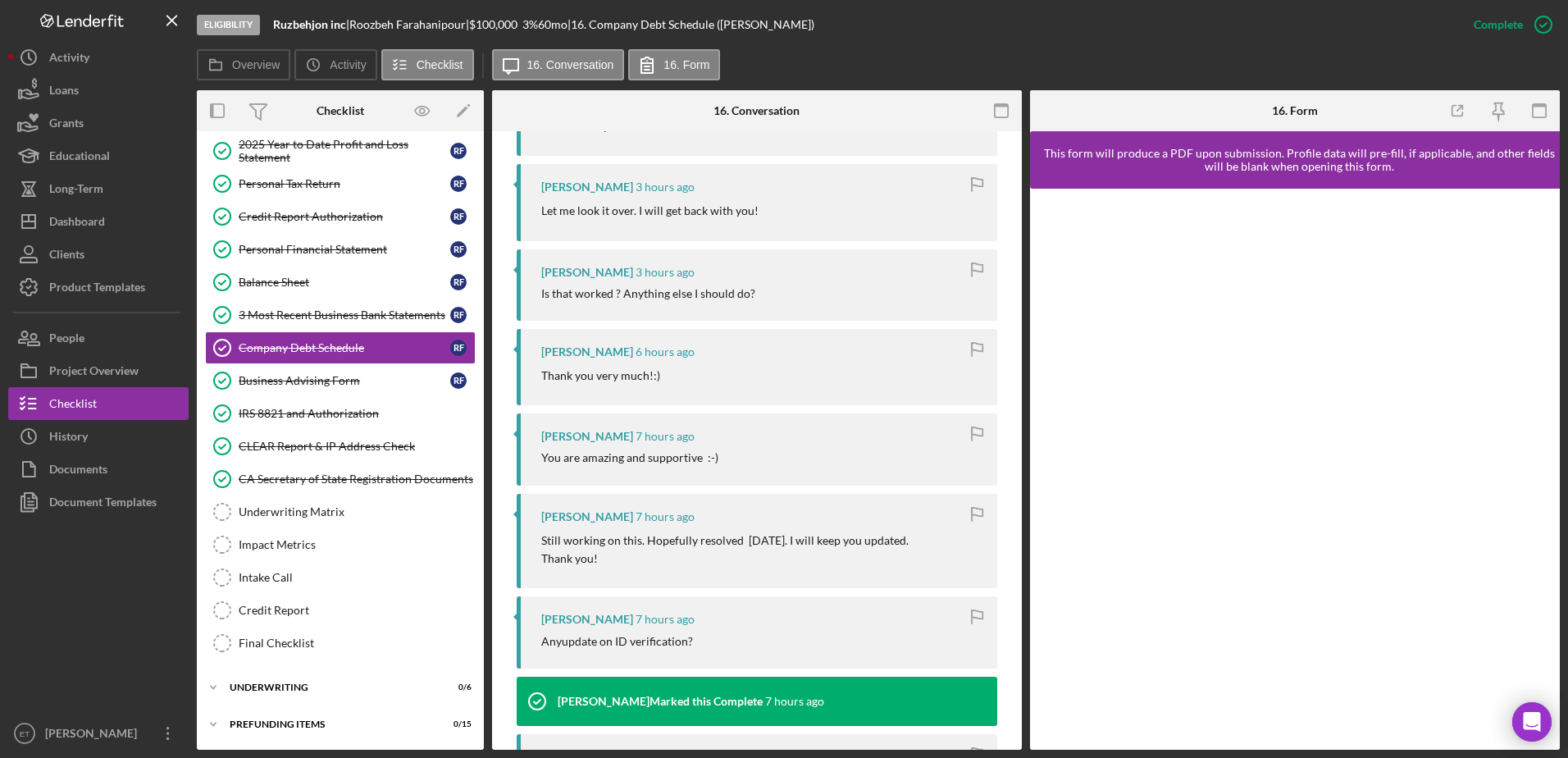
scroll to position [984, 0]
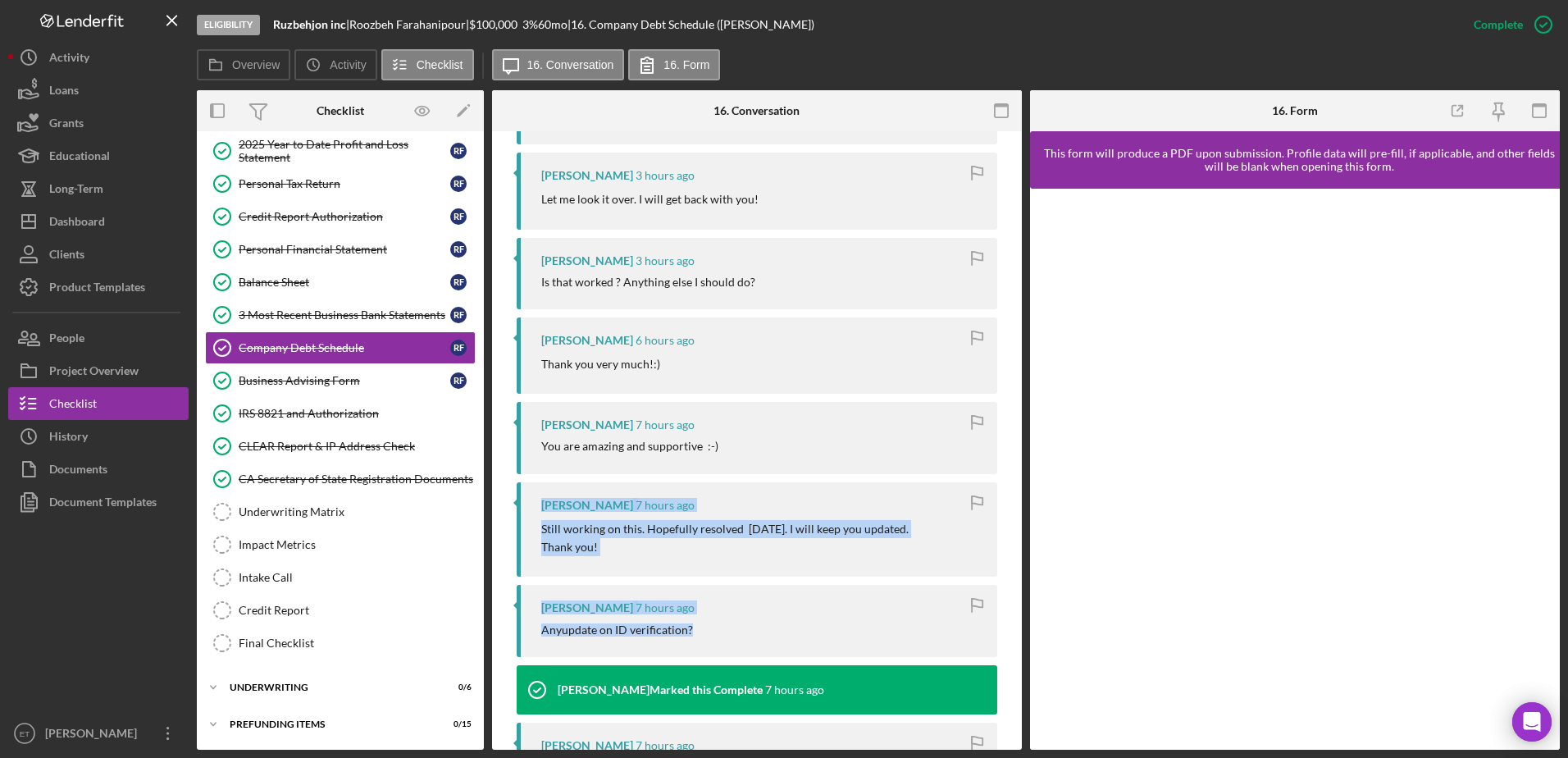
drag, startPoint x: 771, startPoint y: 639, endPoint x: 759, endPoint y: 456, distance: 183.4
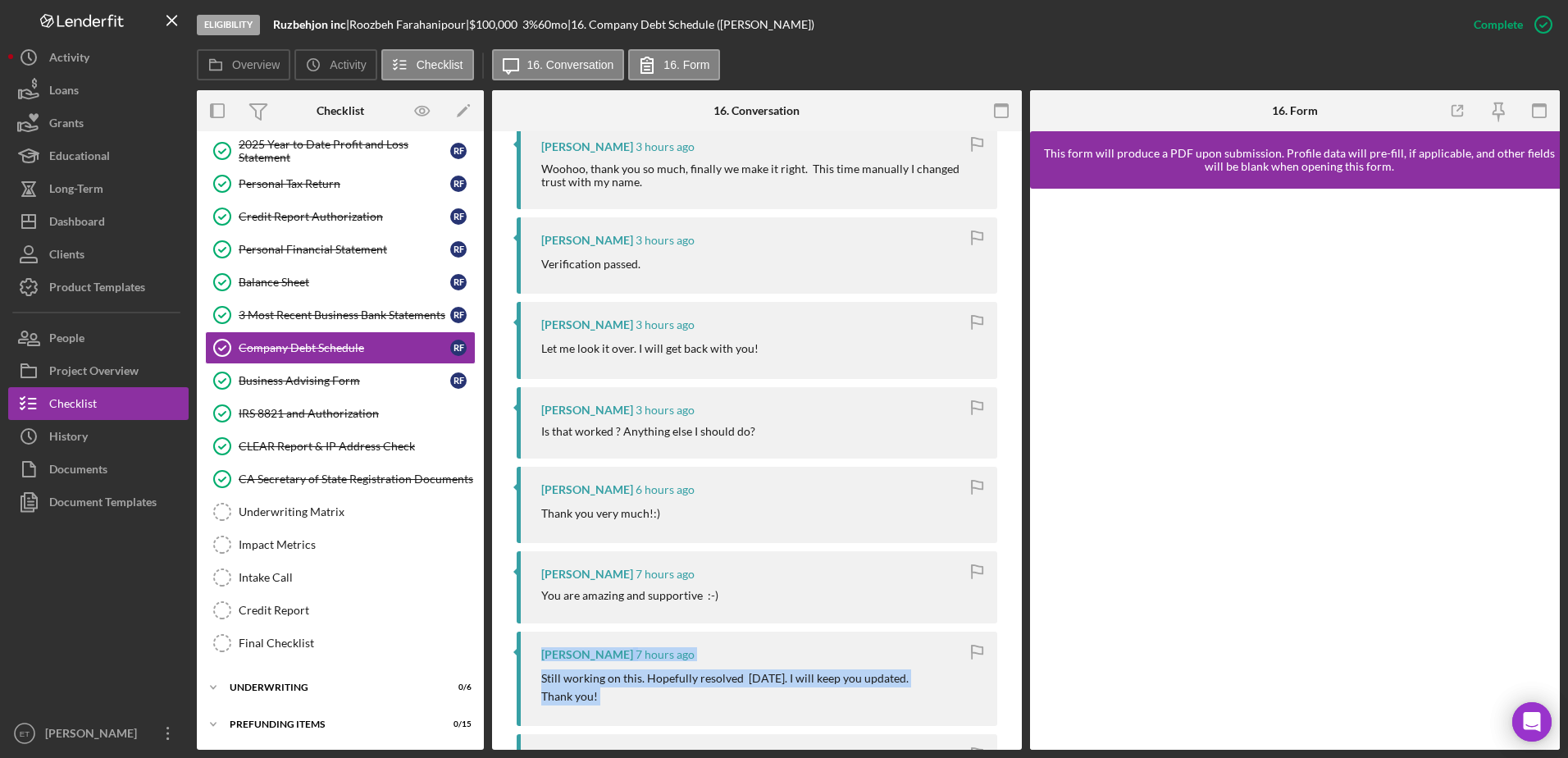
scroll to position [820, 0]
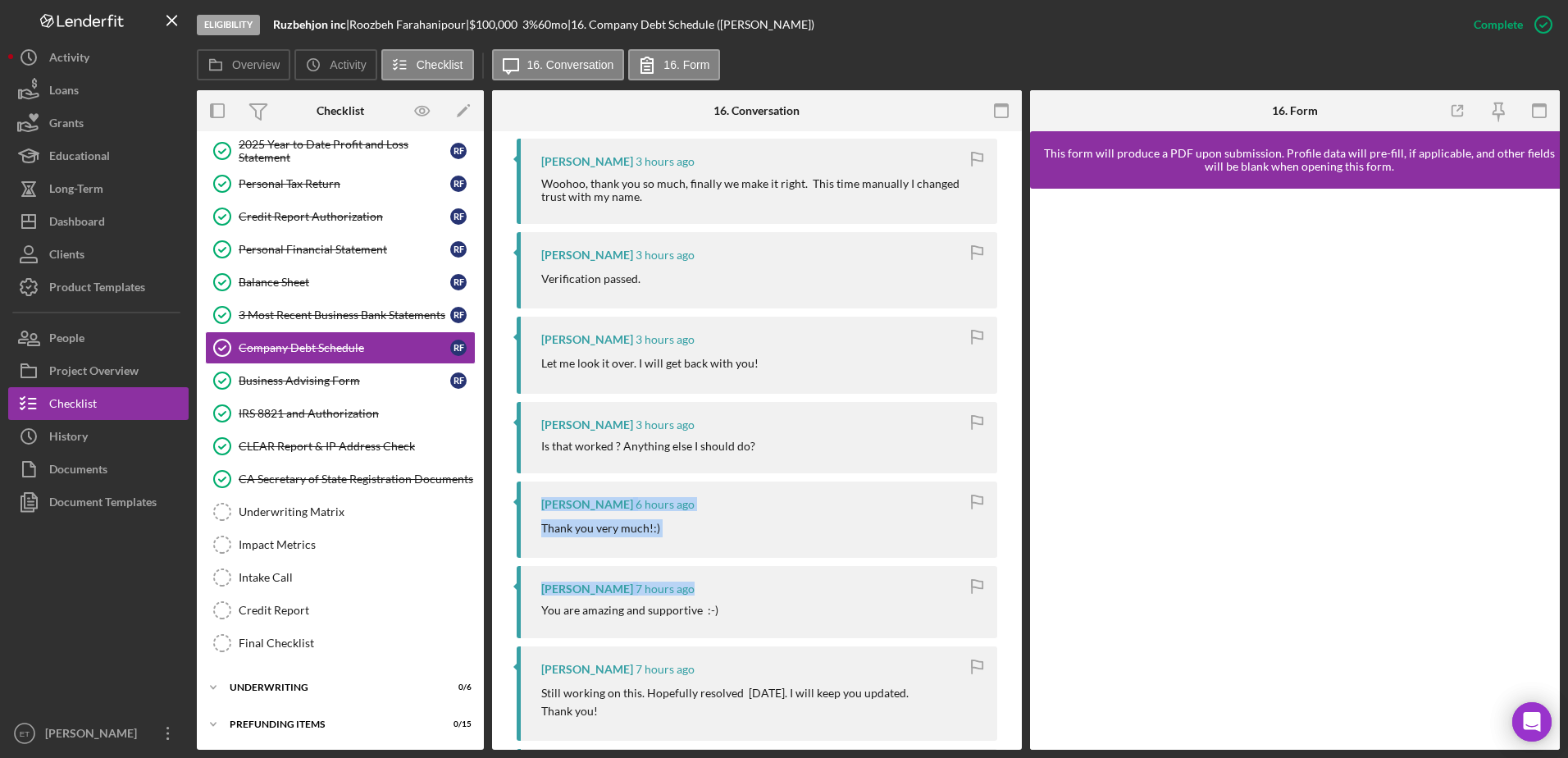
drag, startPoint x: 780, startPoint y: 452, endPoint x: 791, endPoint y: 597, distance: 145.4
click at [791, 597] on div "[PERSON_NAME] 7 hours ago You are amazing and supportive :-)" at bounding box center [757, 601] width 481 height 71
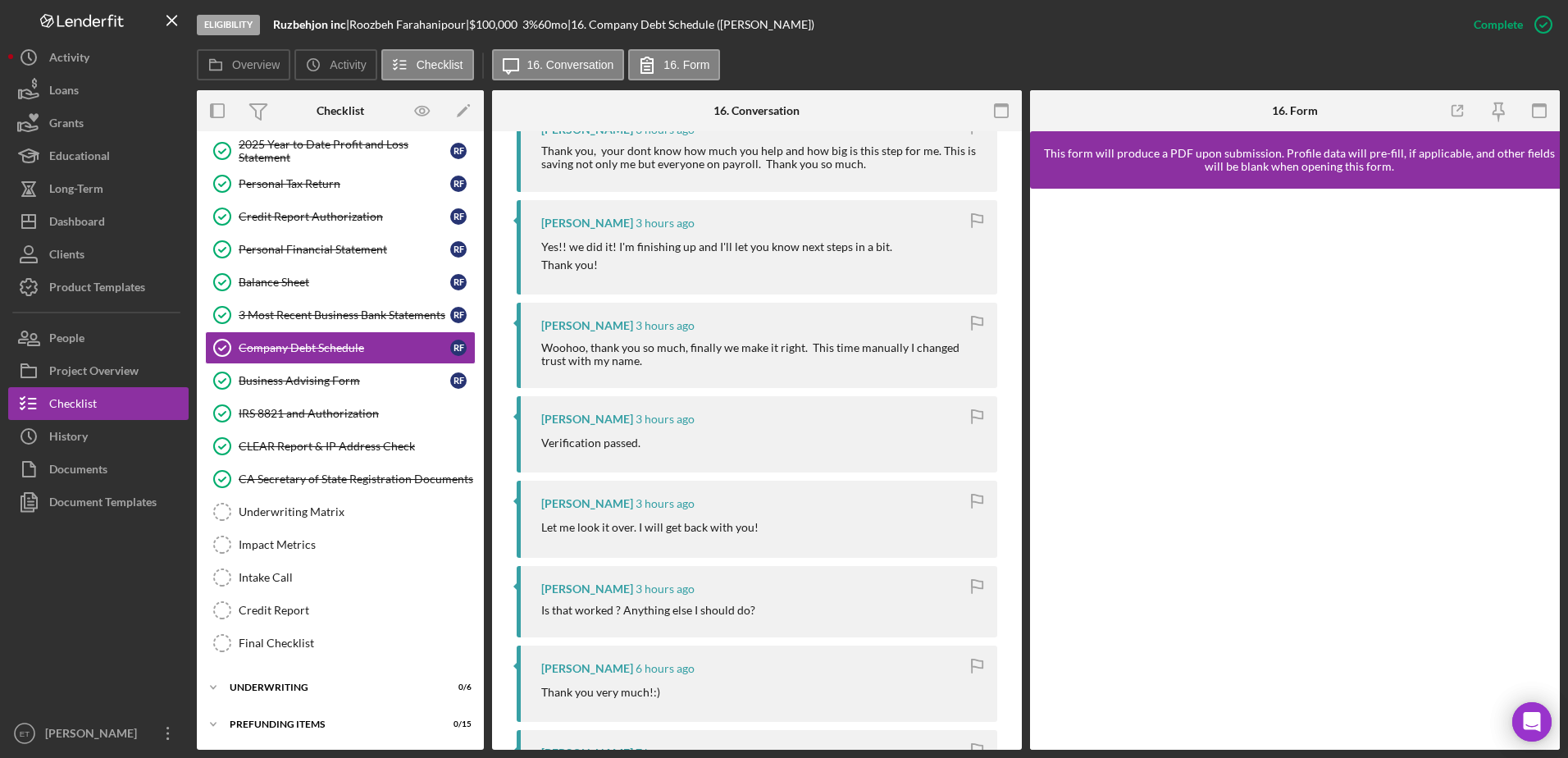
drag, startPoint x: 754, startPoint y: 433, endPoint x: 753, endPoint y: 396, distance: 37.0
click at [753, 397] on div "[PERSON_NAME] 3 hours ago Verification passed." at bounding box center [757, 434] width 481 height 76
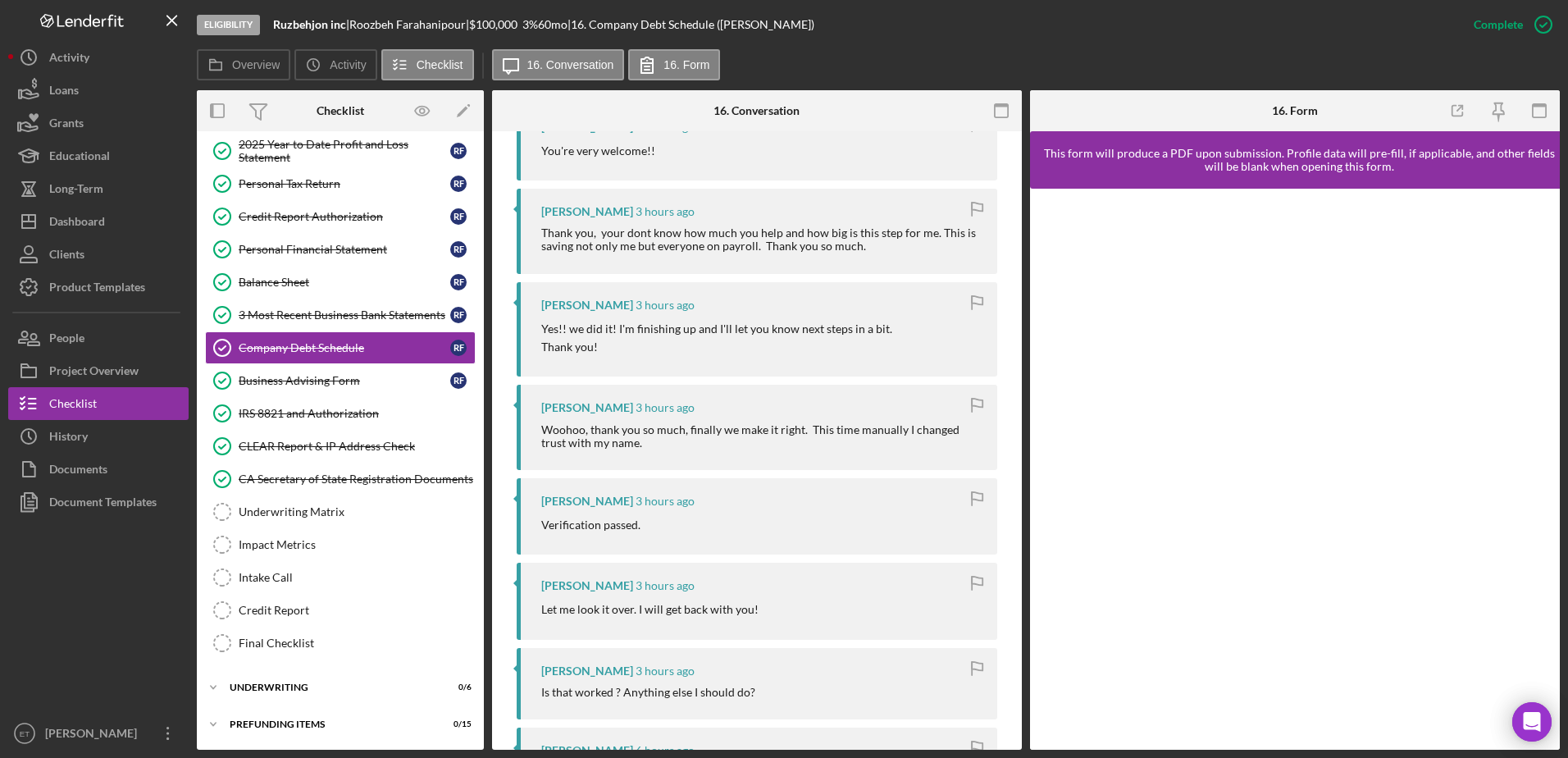
drag, startPoint x: 776, startPoint y: 444, endPoint x: 774, endPoint y: 402, distance: 42.0
click at [774, 402] on div "[PERSON_NAME] 3 hours ago [PERSON_NAME], thank you so much, finally we make it …" at bounding box center [757, 427] width 481 height 84
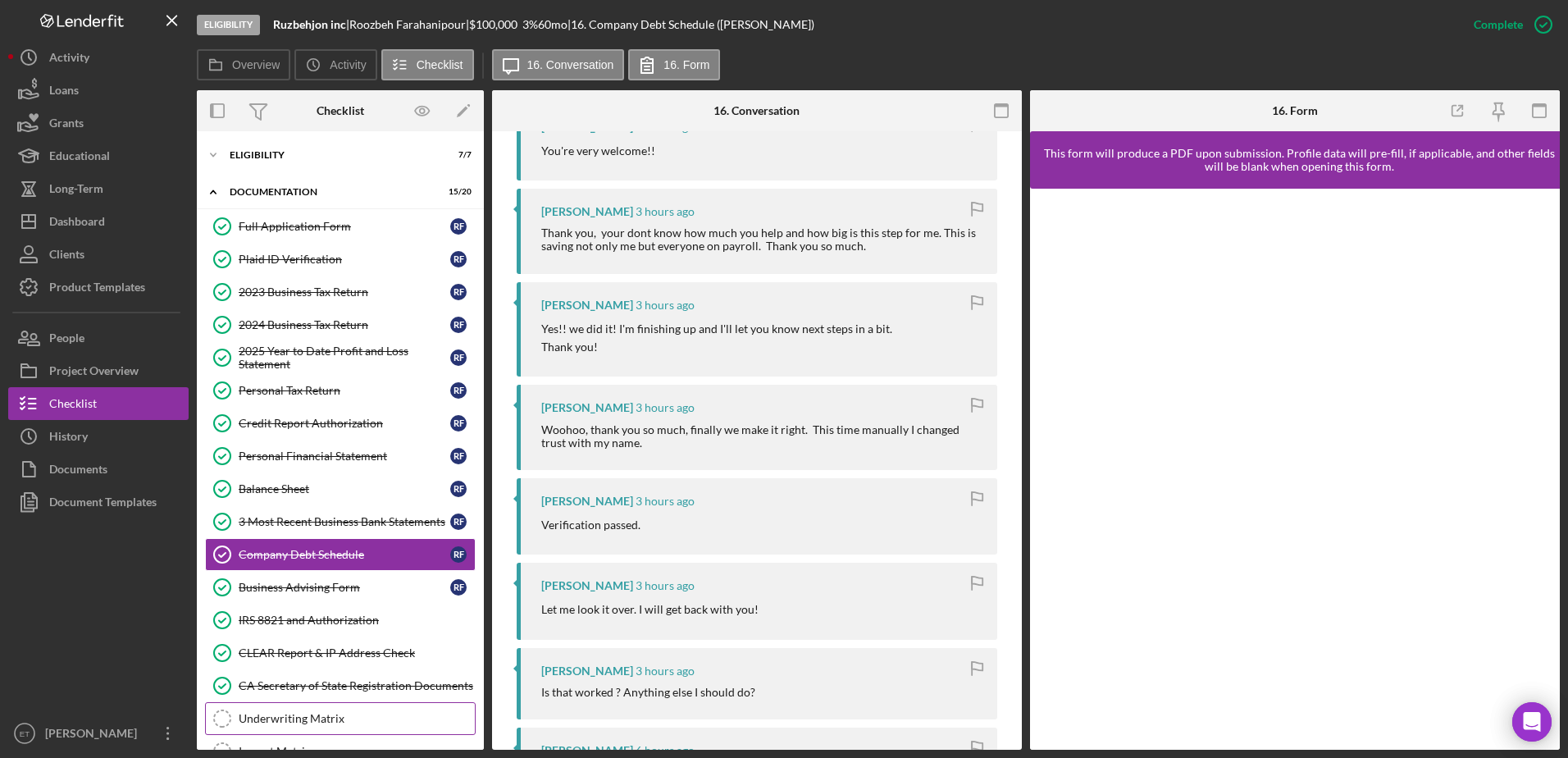
scroll to position [82, 0]
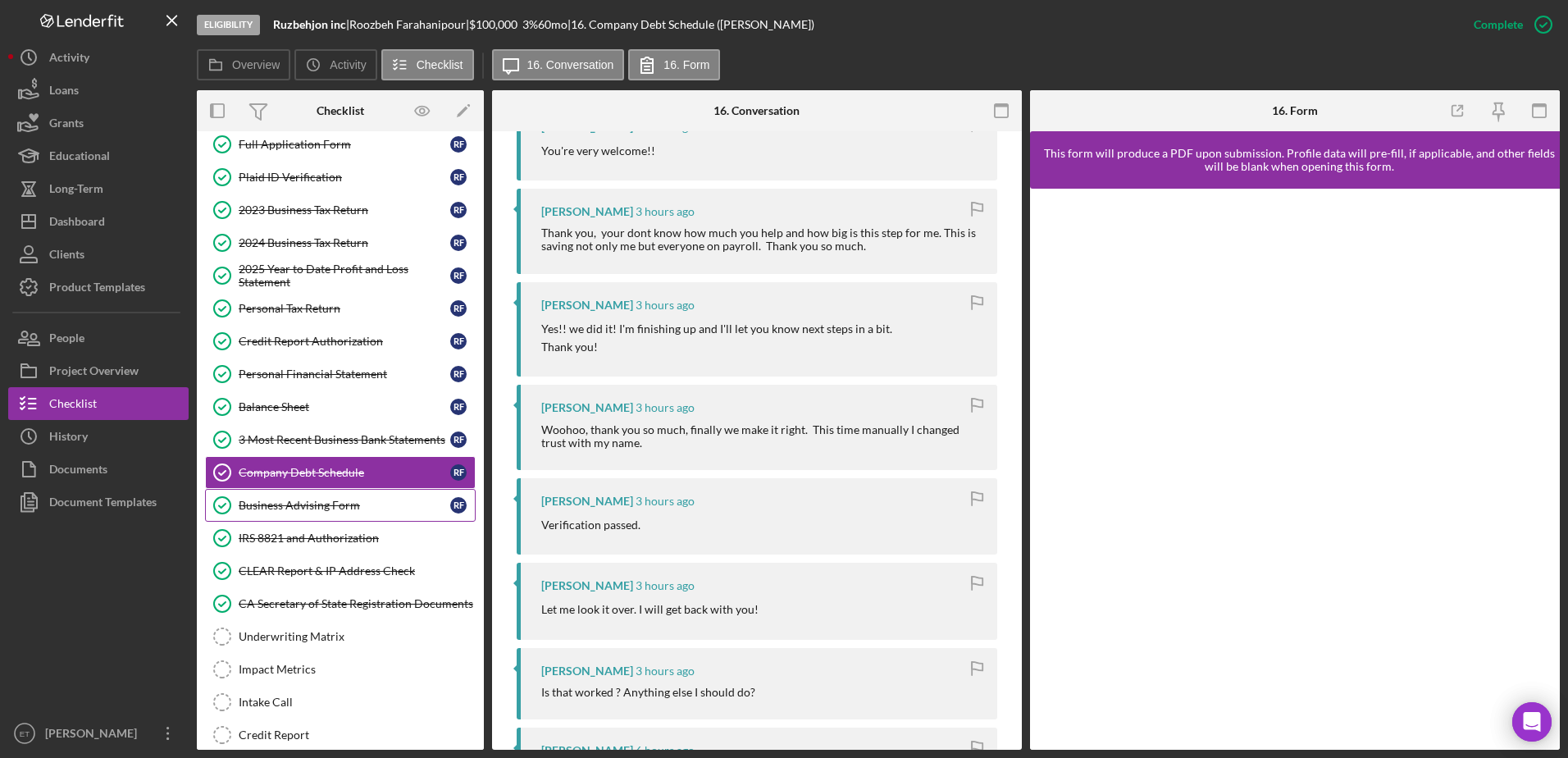
click at [360, 498] on div "Business Advising Form" at bounding box center [344, 505] width 211 height 13
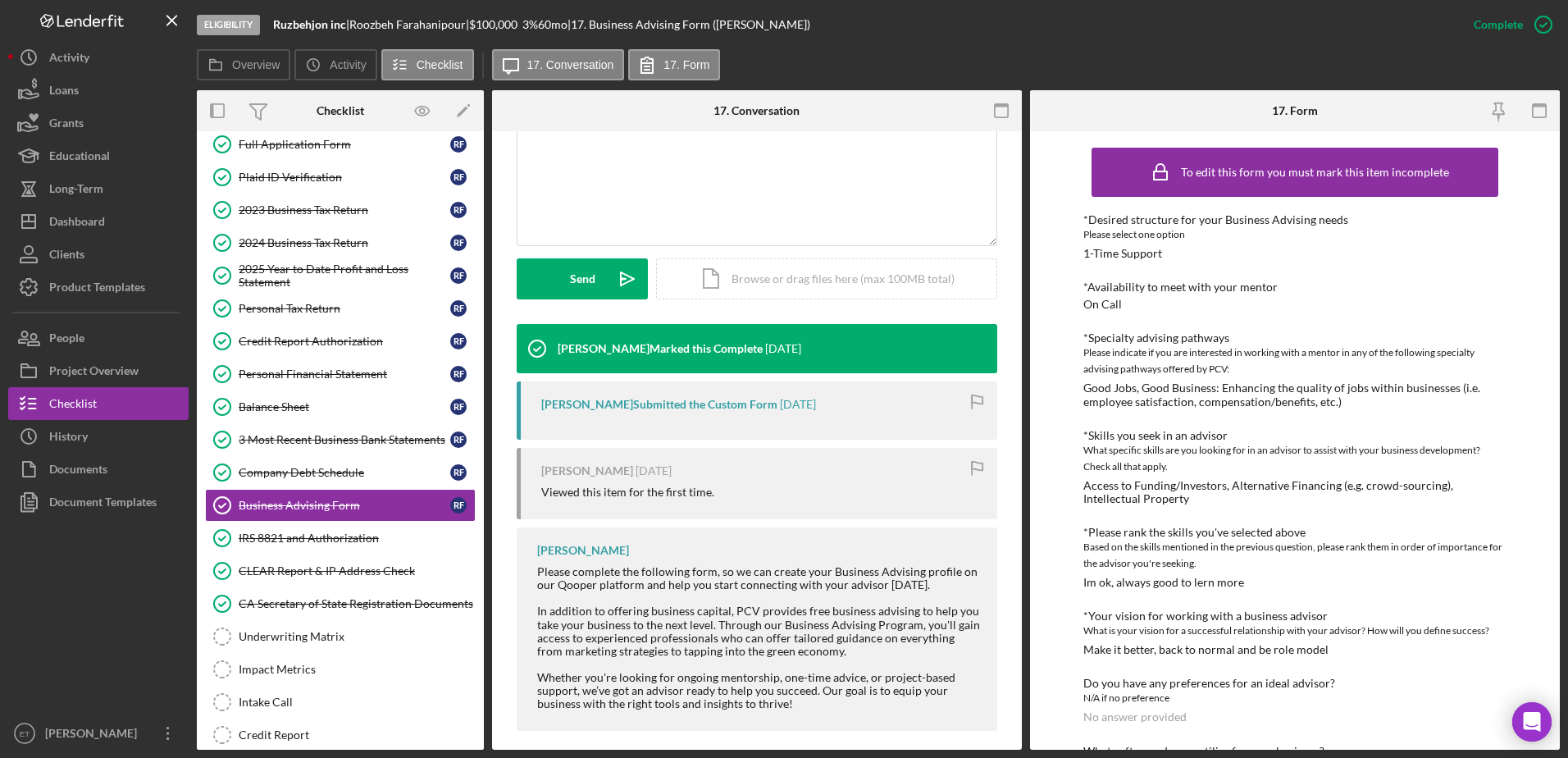
scroll to position [368, 0]
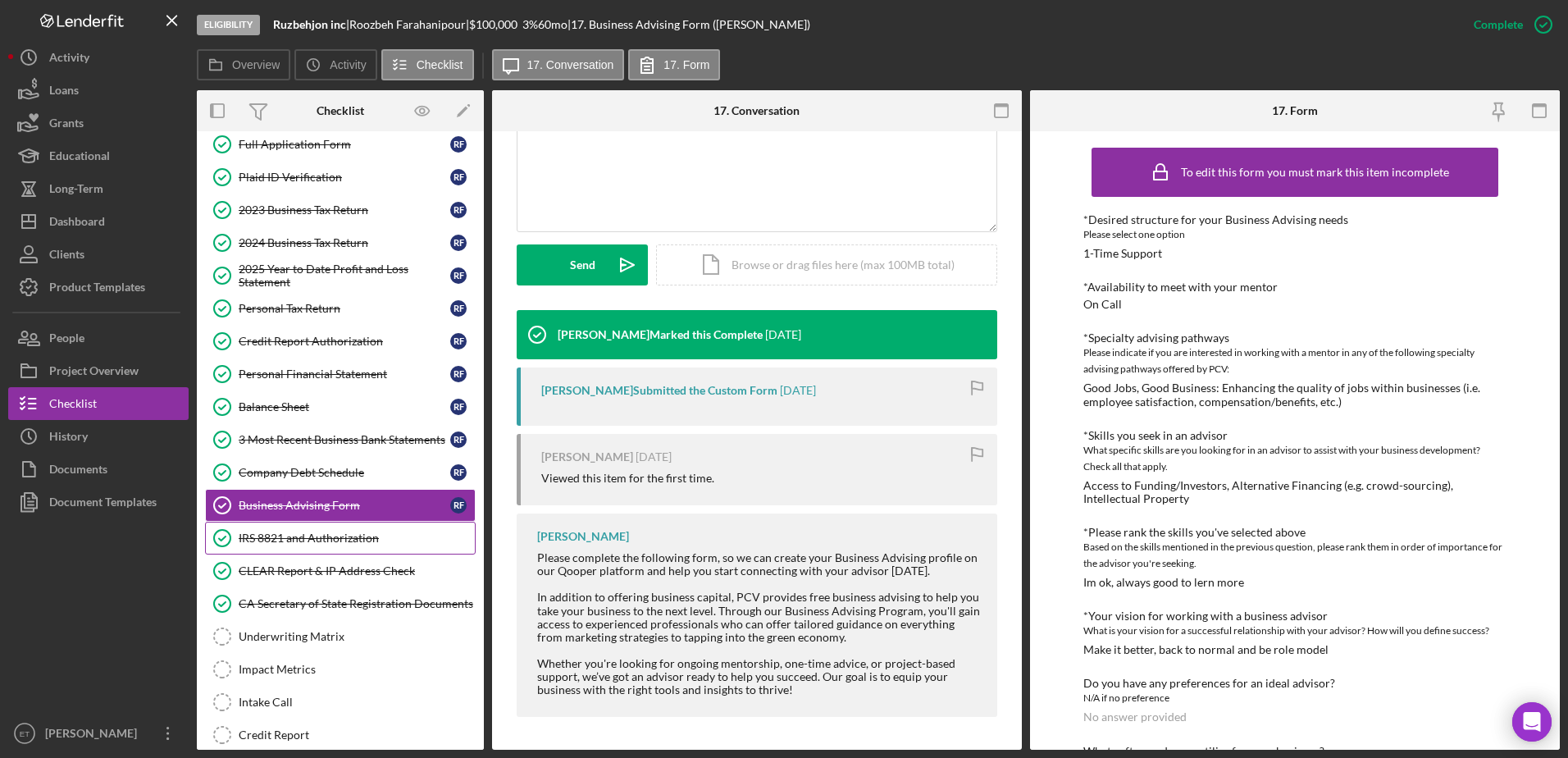
click at [310, 553] on link "IRS 8821 and Authorization IRS 8821 and Authorization" at bounding box center [341, 538] width 271 height 33
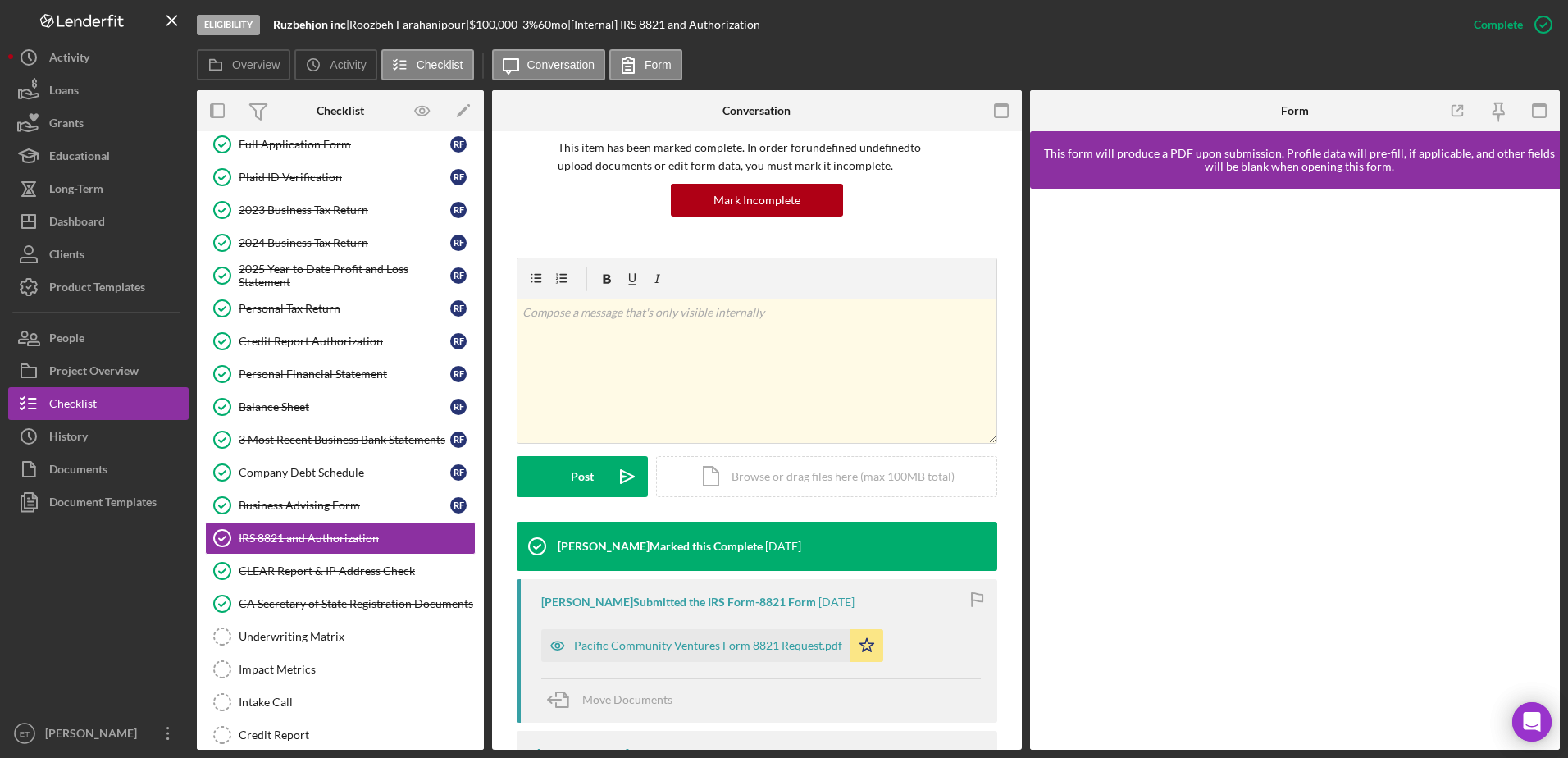
scroll to position [249, 0]
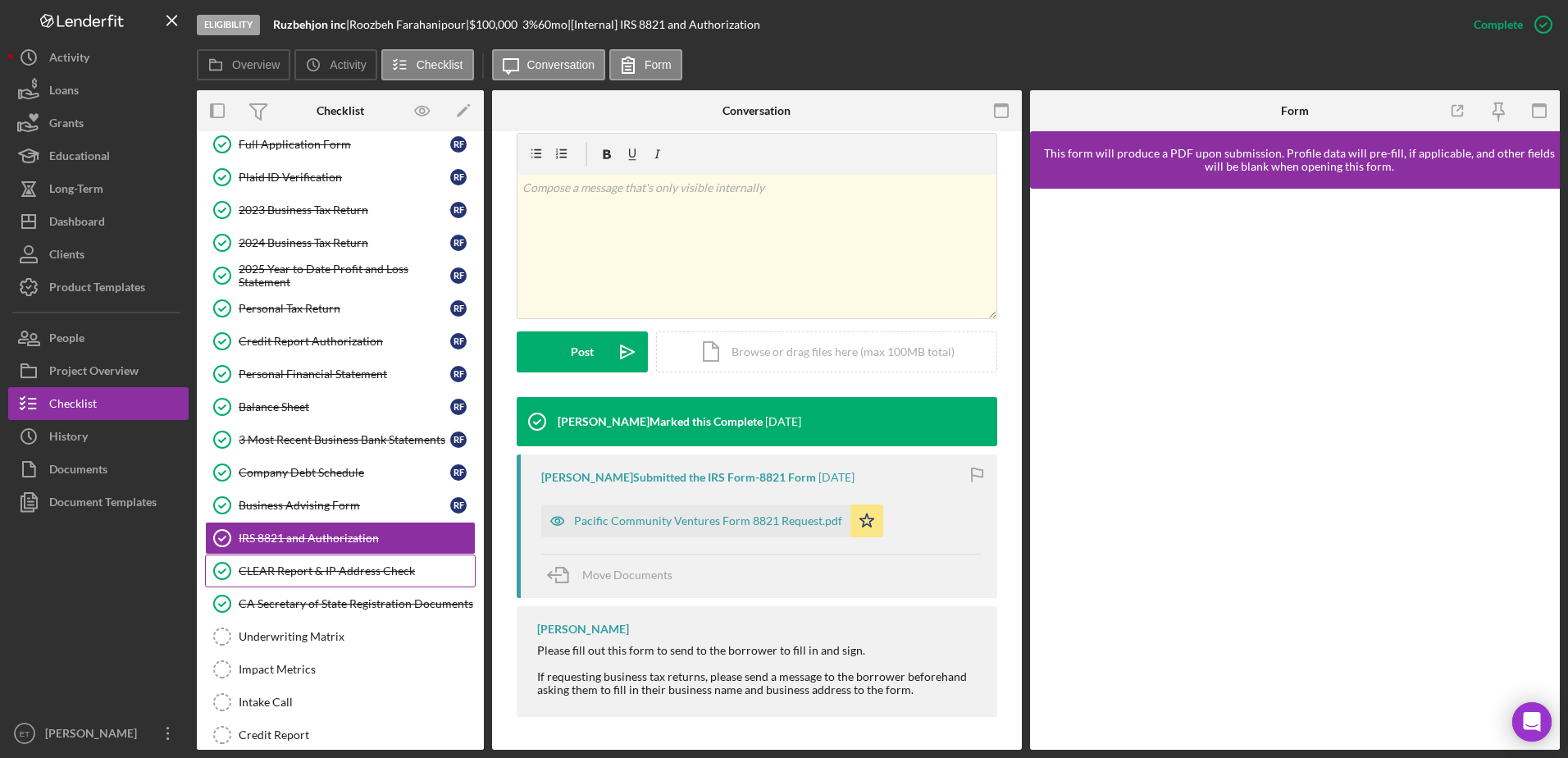
click at [326, 581] on link "CLEAR Report & IP Address Check CLEAR Report & IP Address Check" at bounding box center [341, 570] width 271 height 33
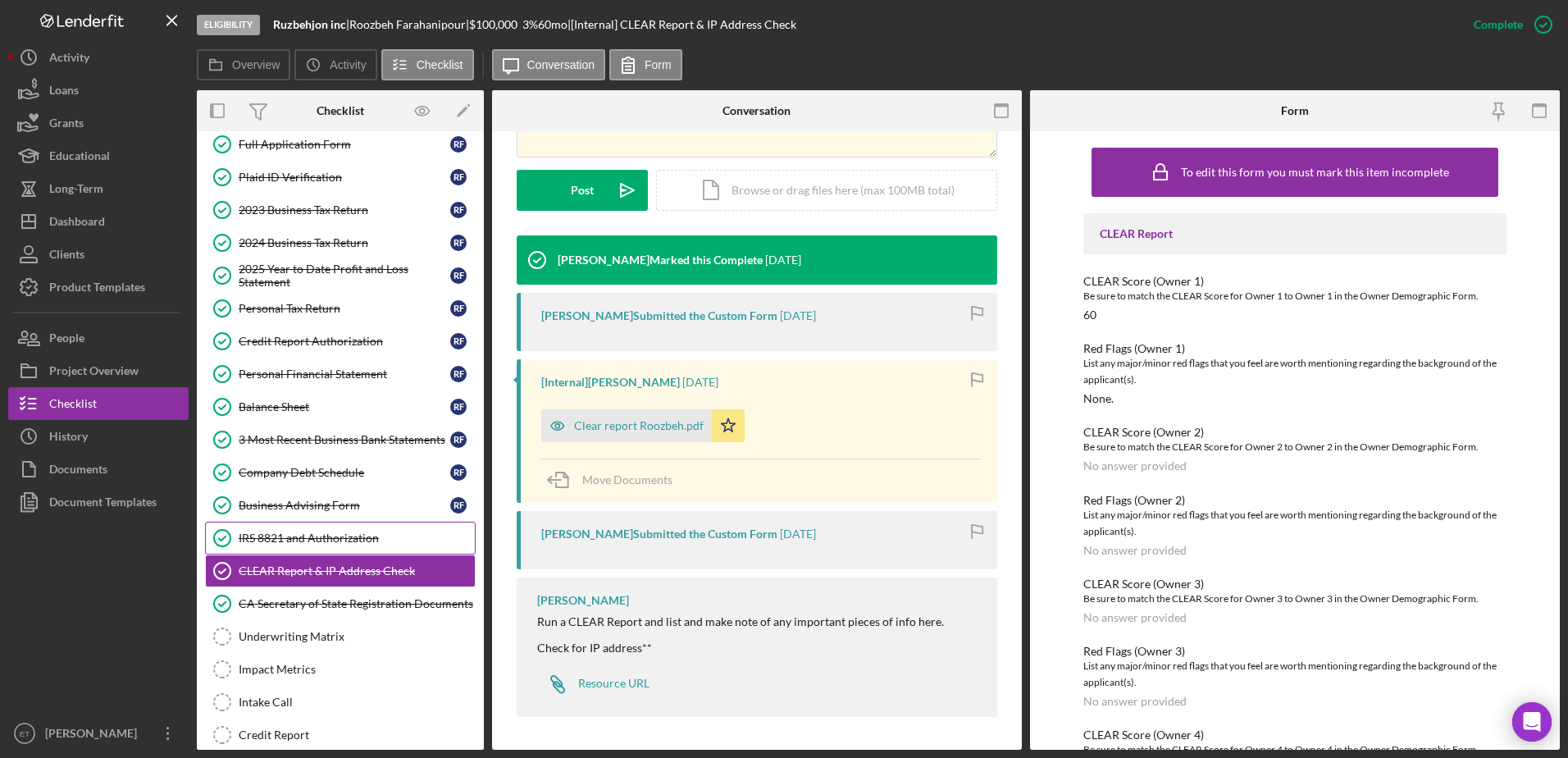
scroll to position [164, 0]
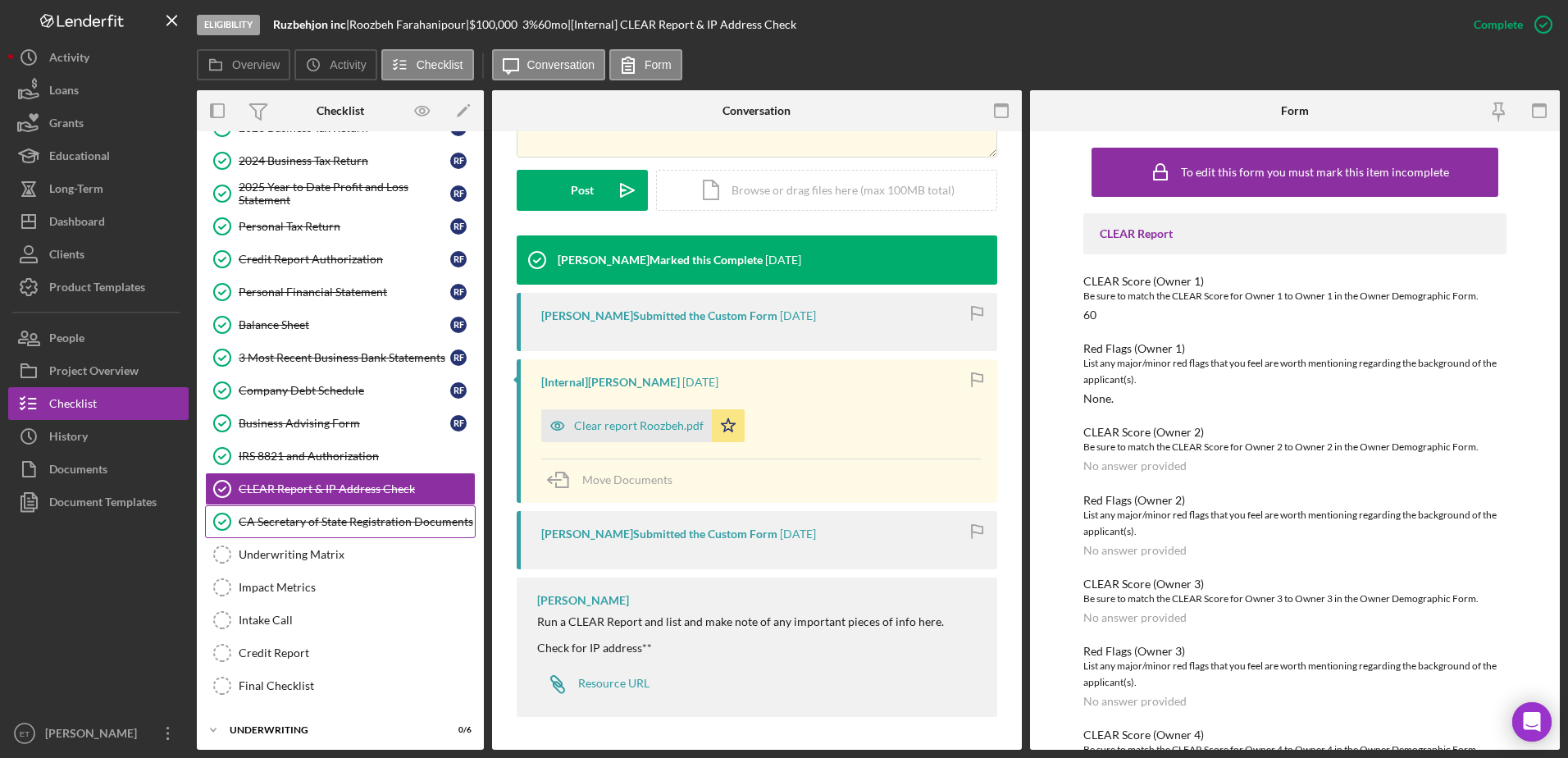
click at [313, 505] on link "CA Secretary of State Registration Documents CA Secretary of State Registration…" at bounding box center [341, 521] width 271 height 33
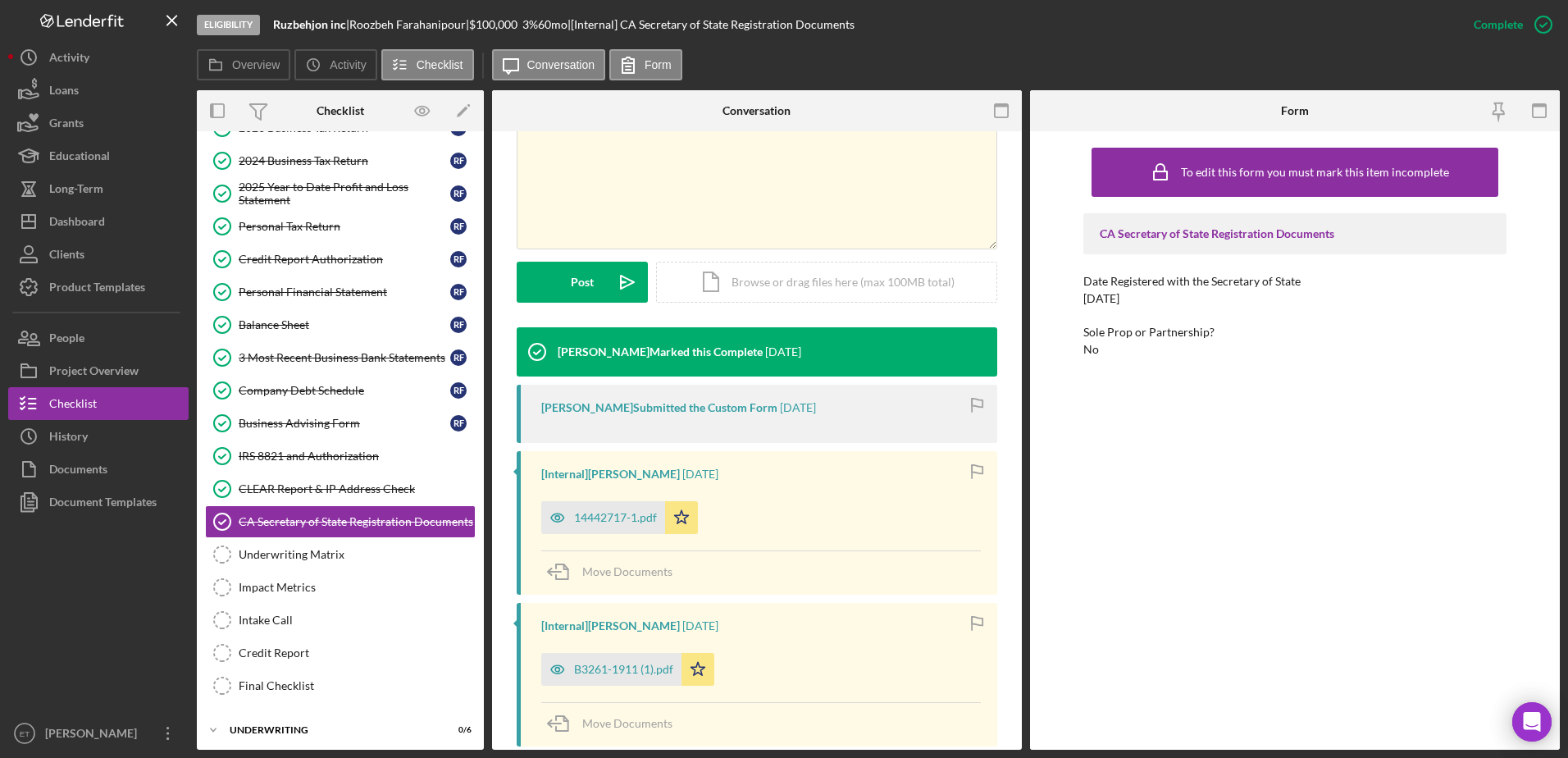
scroll to position [328, 0]
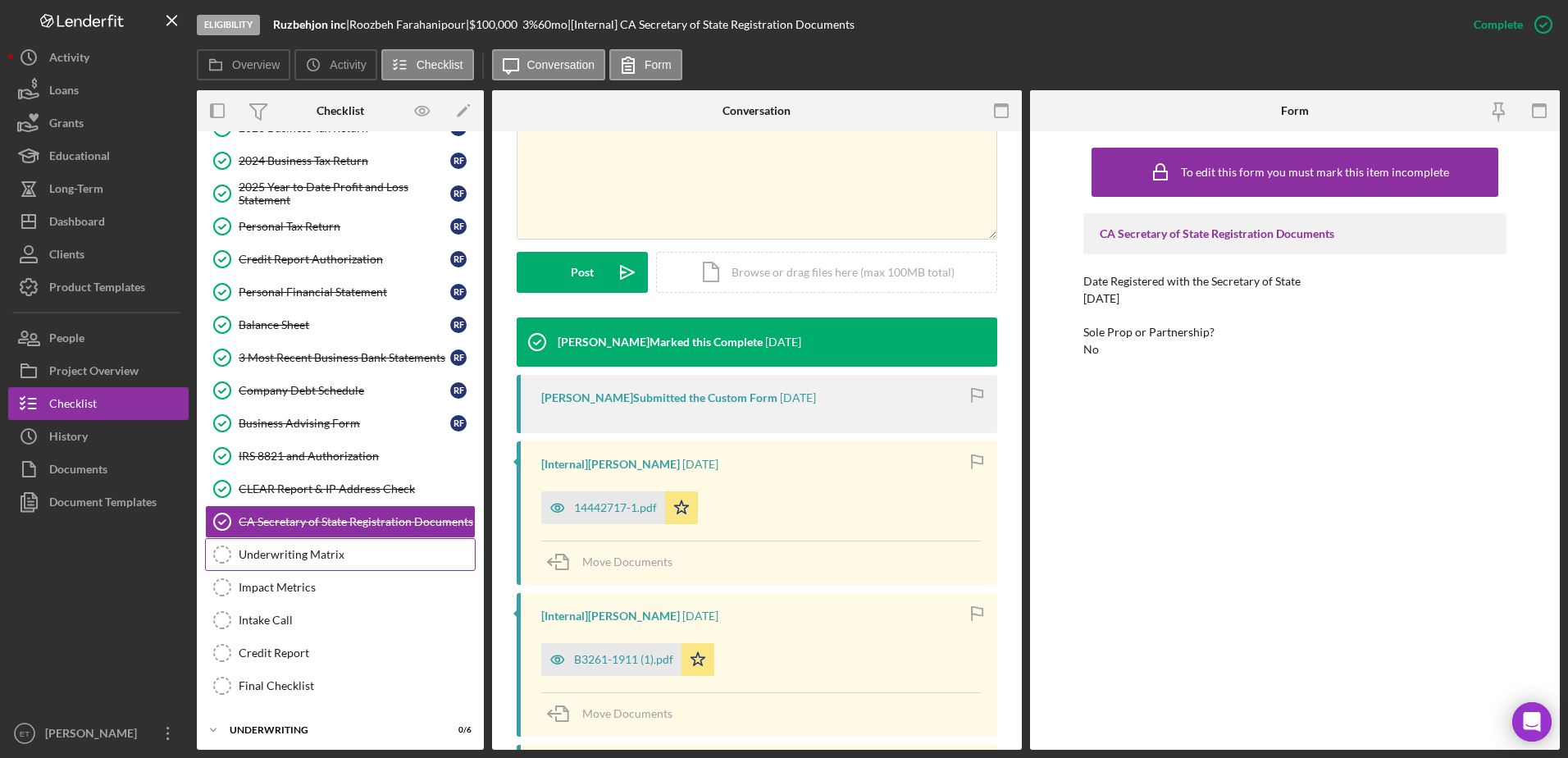
click at [304, 558] on div "Underwriting Matrix" at bounding box center [357, 554] width 236 height 13
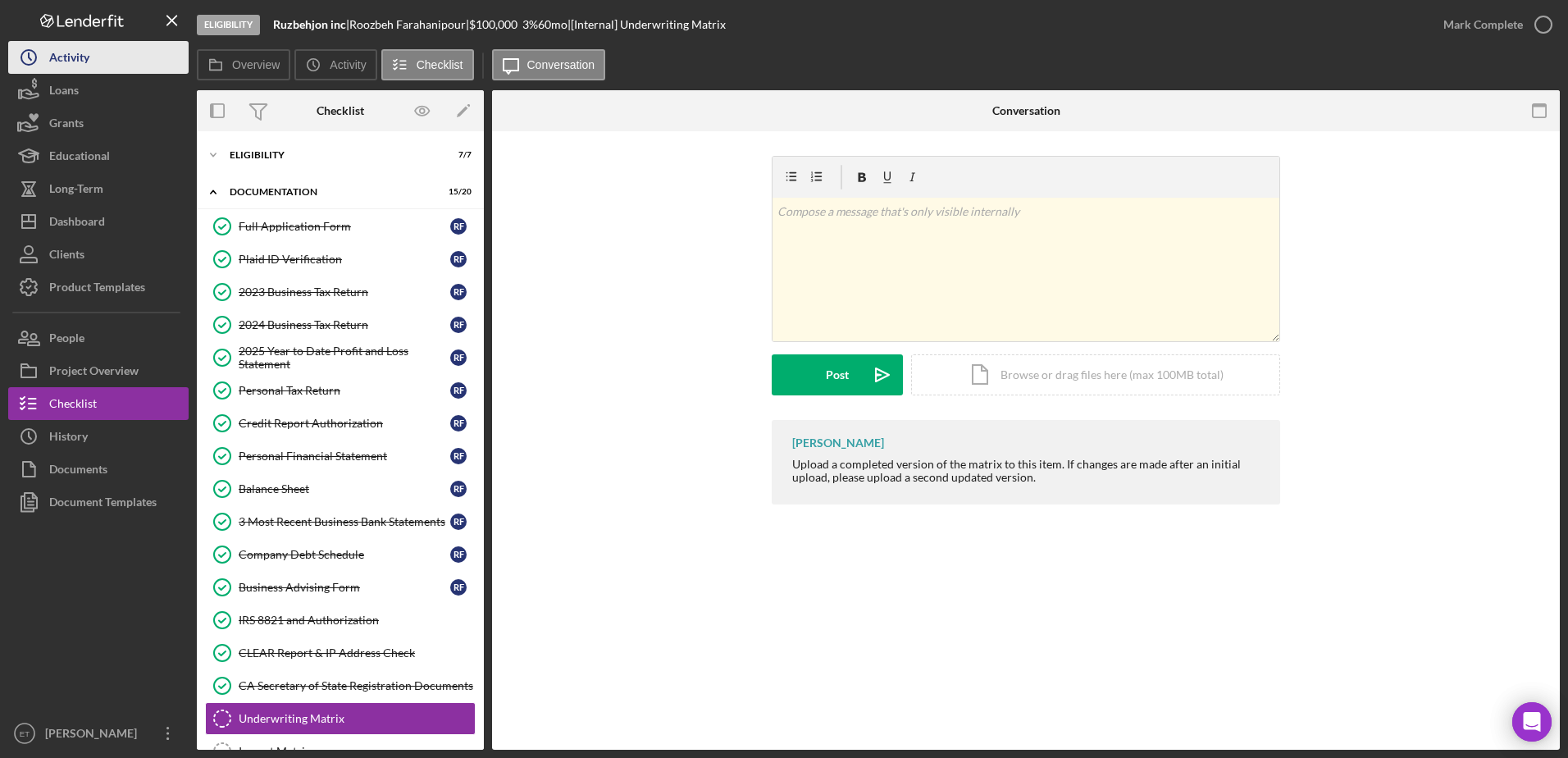
click at [83, 68] on div "Activity" at bounding box center [69, 59] width 40 height 37
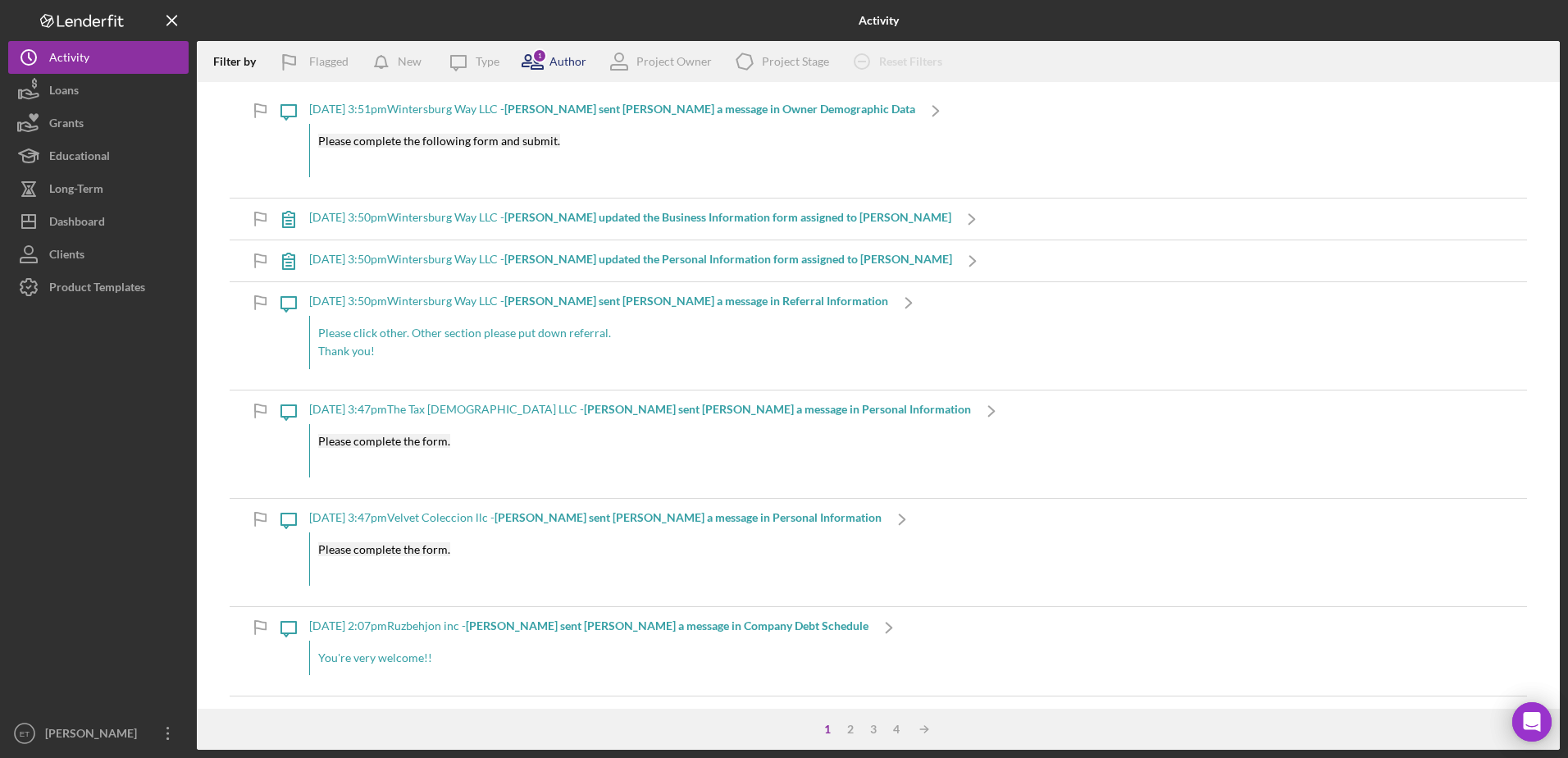
click at [547, 55] on icon at bounding box center [532, 61] width 41 height 41
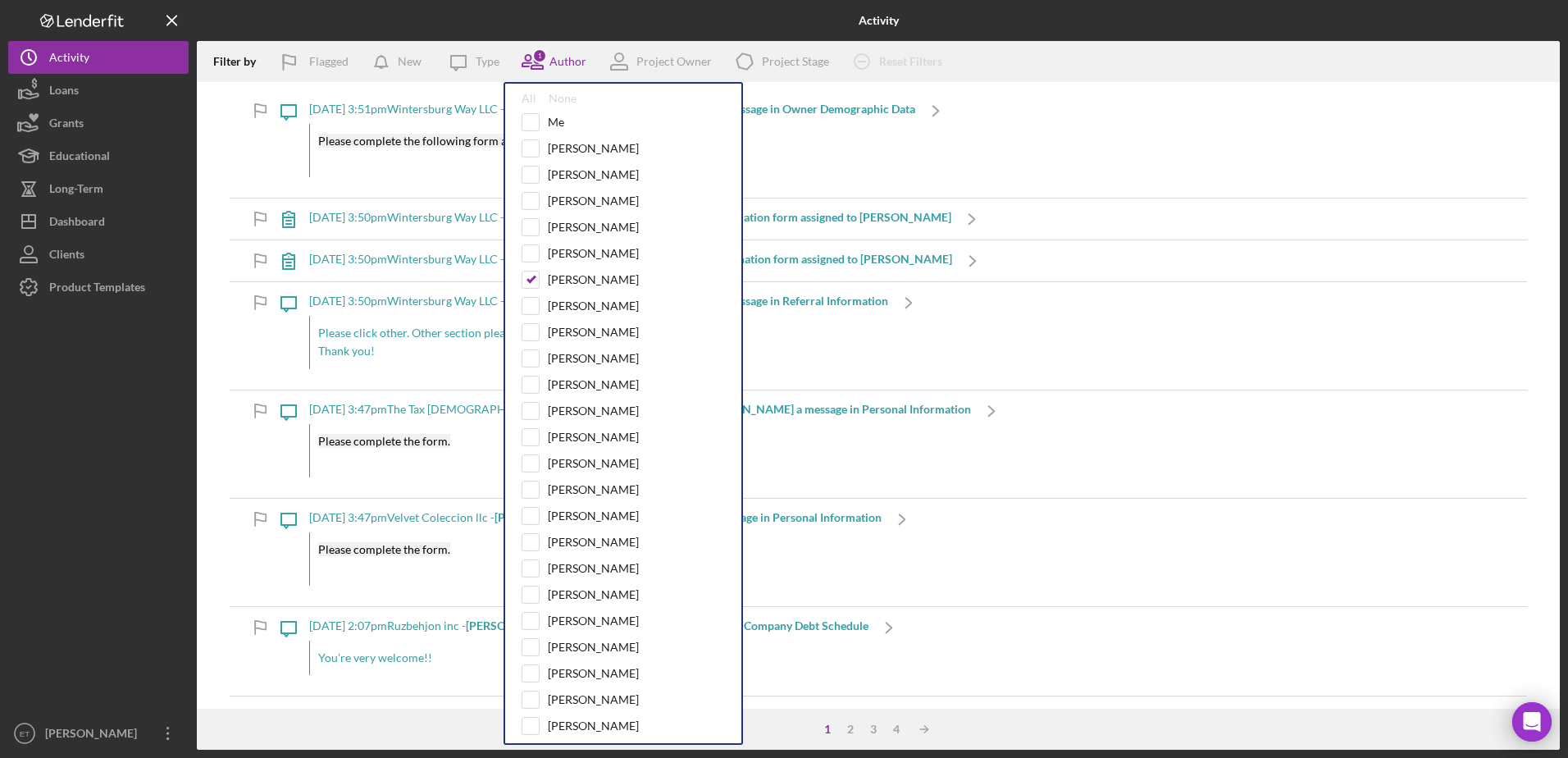
click at [147, 403] on div at bounding box center [99, 510] width 180 height 413
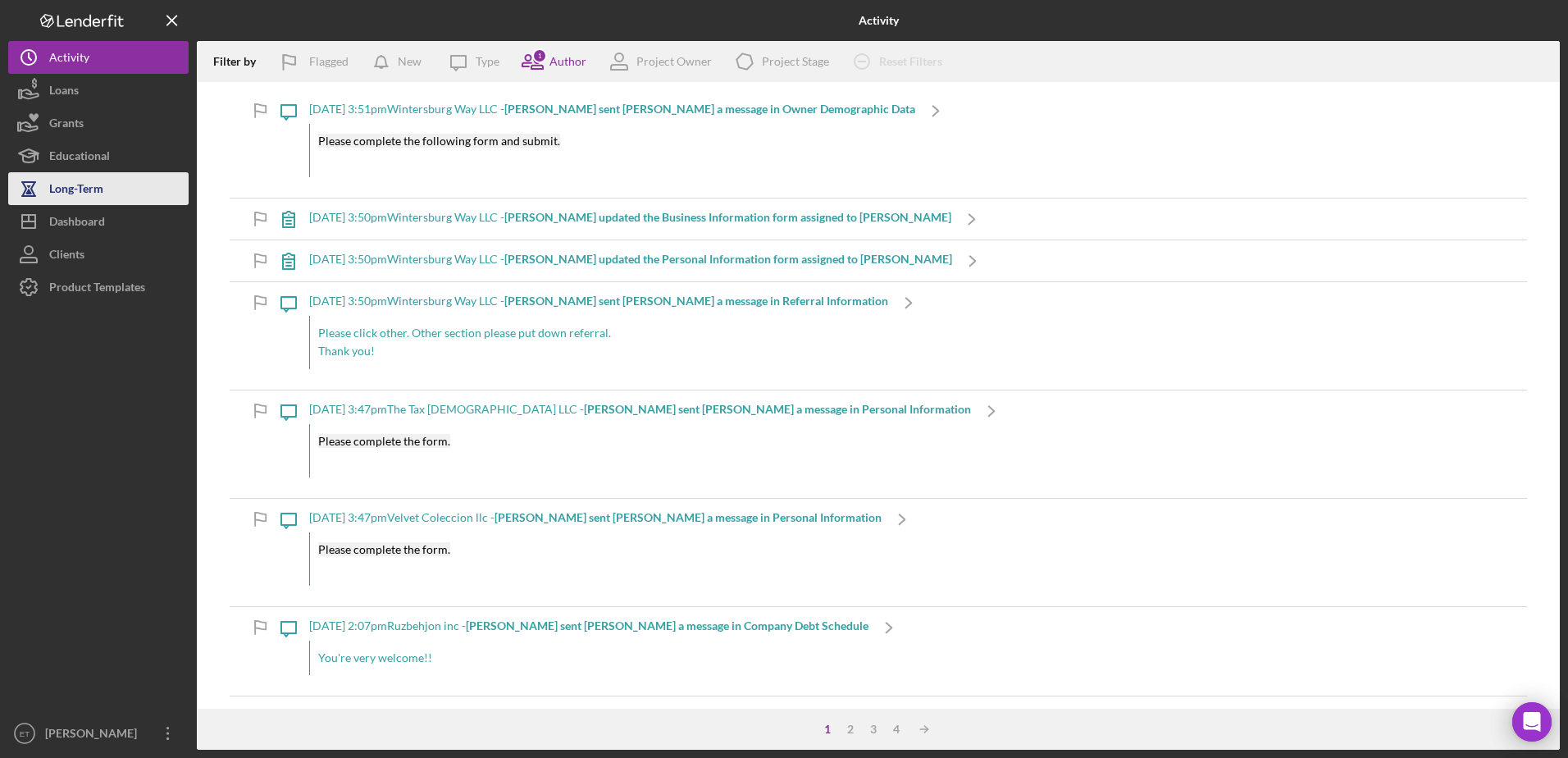
click at [115, 199] on button "Long-Term" at bounding box center [99, 188] width 180 height 33
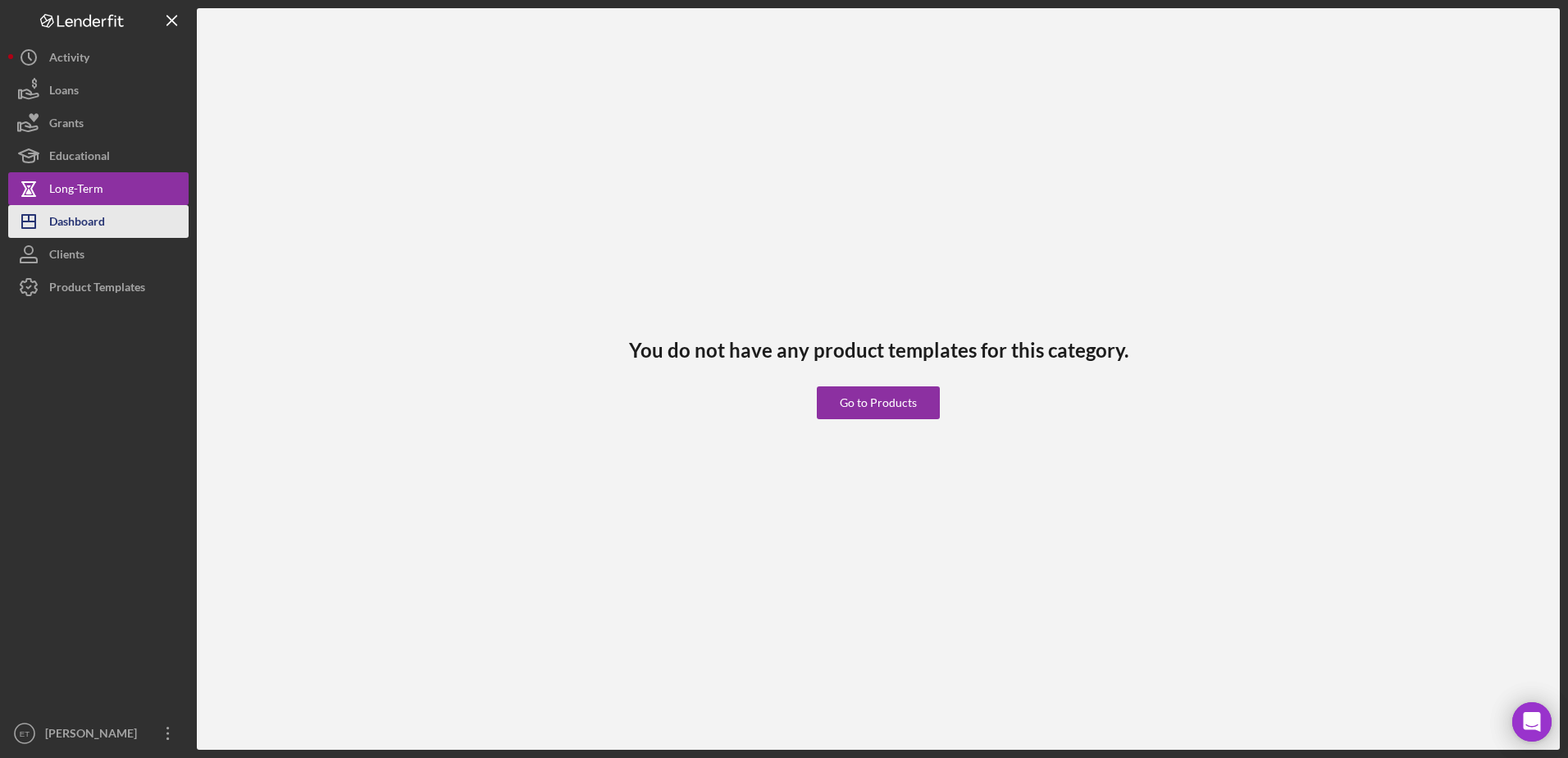
click at [114, 222] on button "Icon/Dashboard Dashboard" at bounding box center [99, 221] width 180 height 33
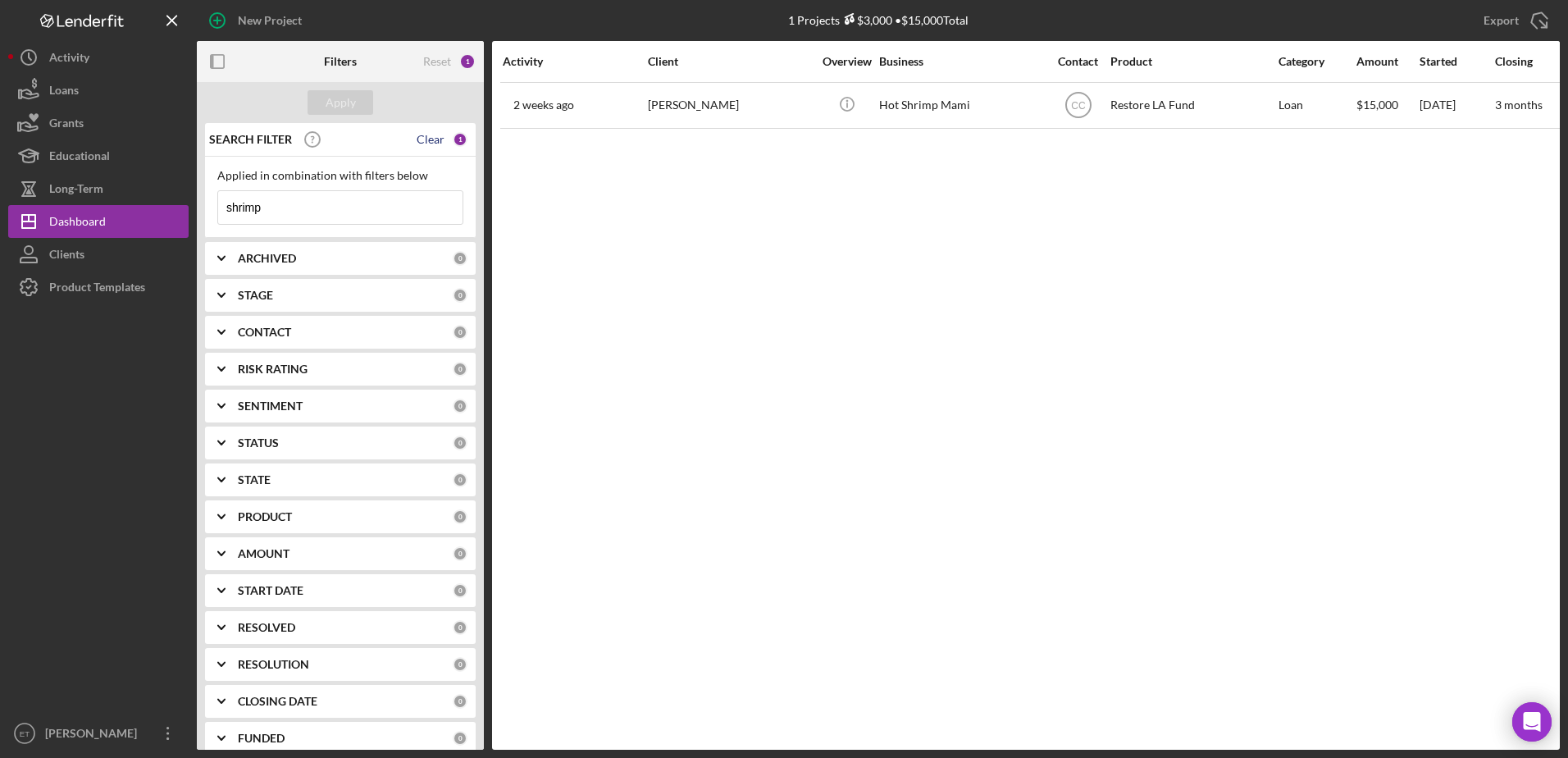
click at [424, 139] on div "Clear" at bounding box center [430, 139] width 28 height 13
click at [344, 103] on div "Apply" at bounding box center [341, 102] width 30 height 24
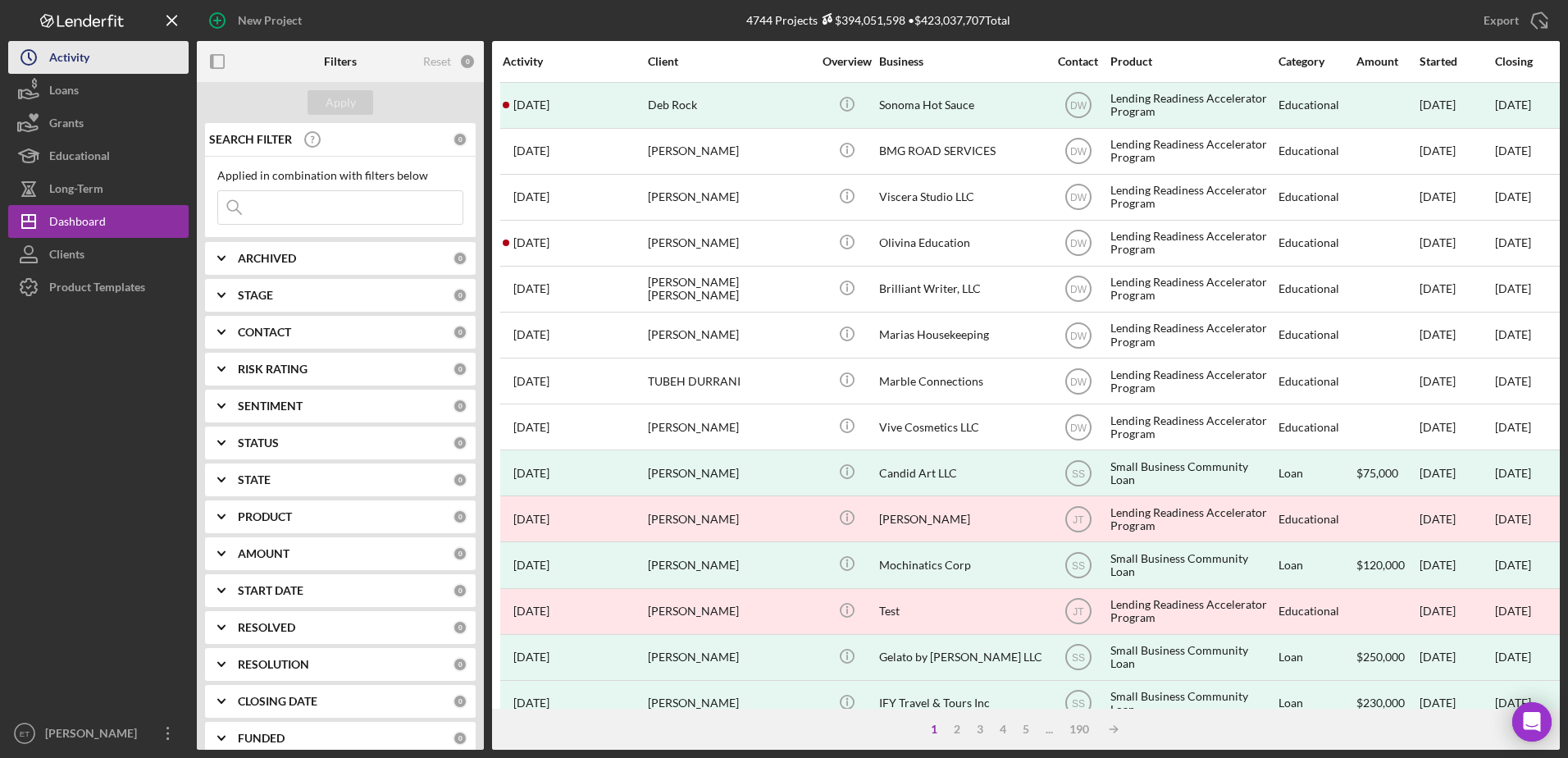
click at [119, 59] on button "Icon/History Activity" at bounding box center [99, 57] width 180 height 33
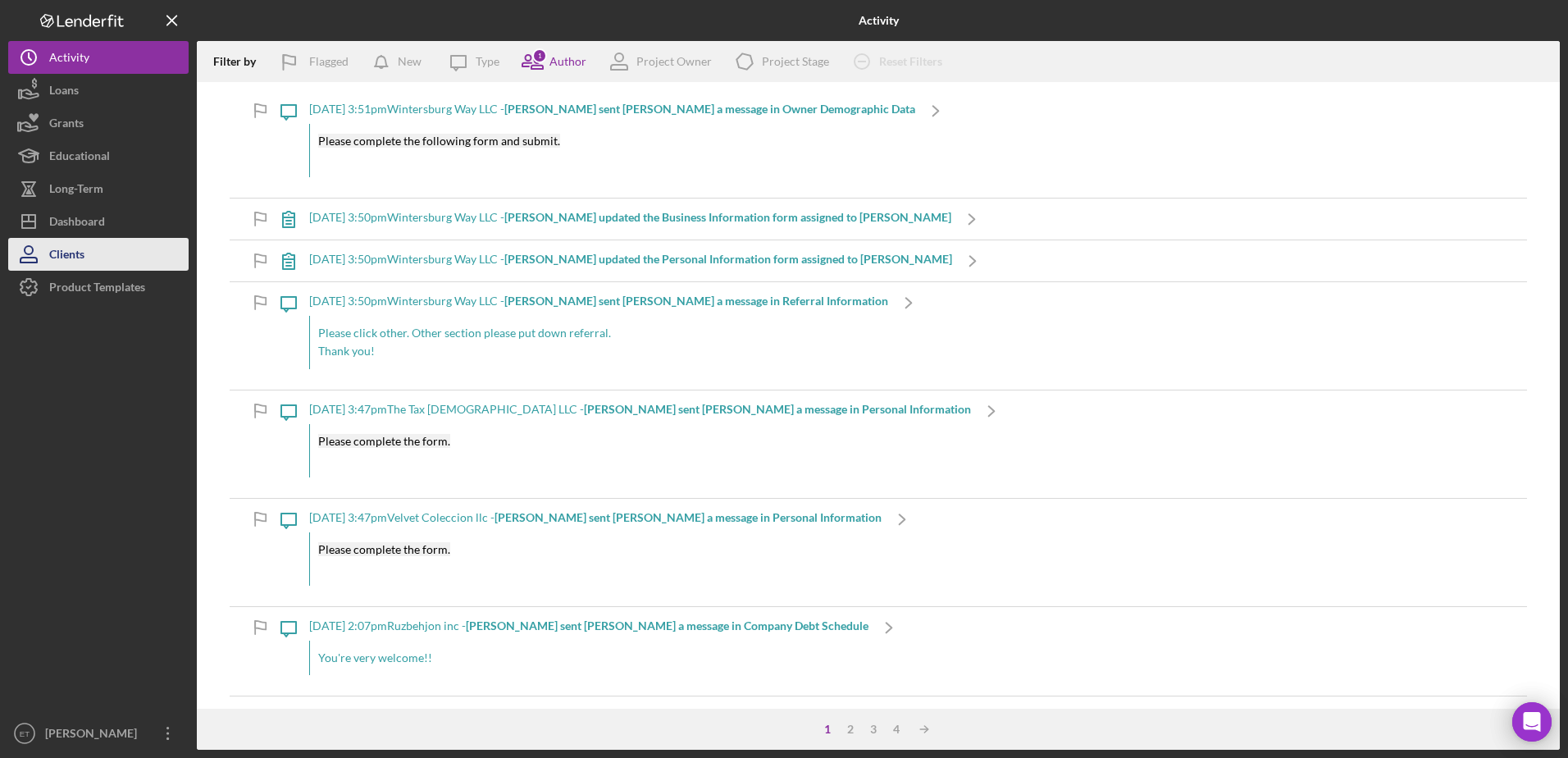
click at [63, 261] on div "Clients" at bounding box center [67, 256] width 35 height 37
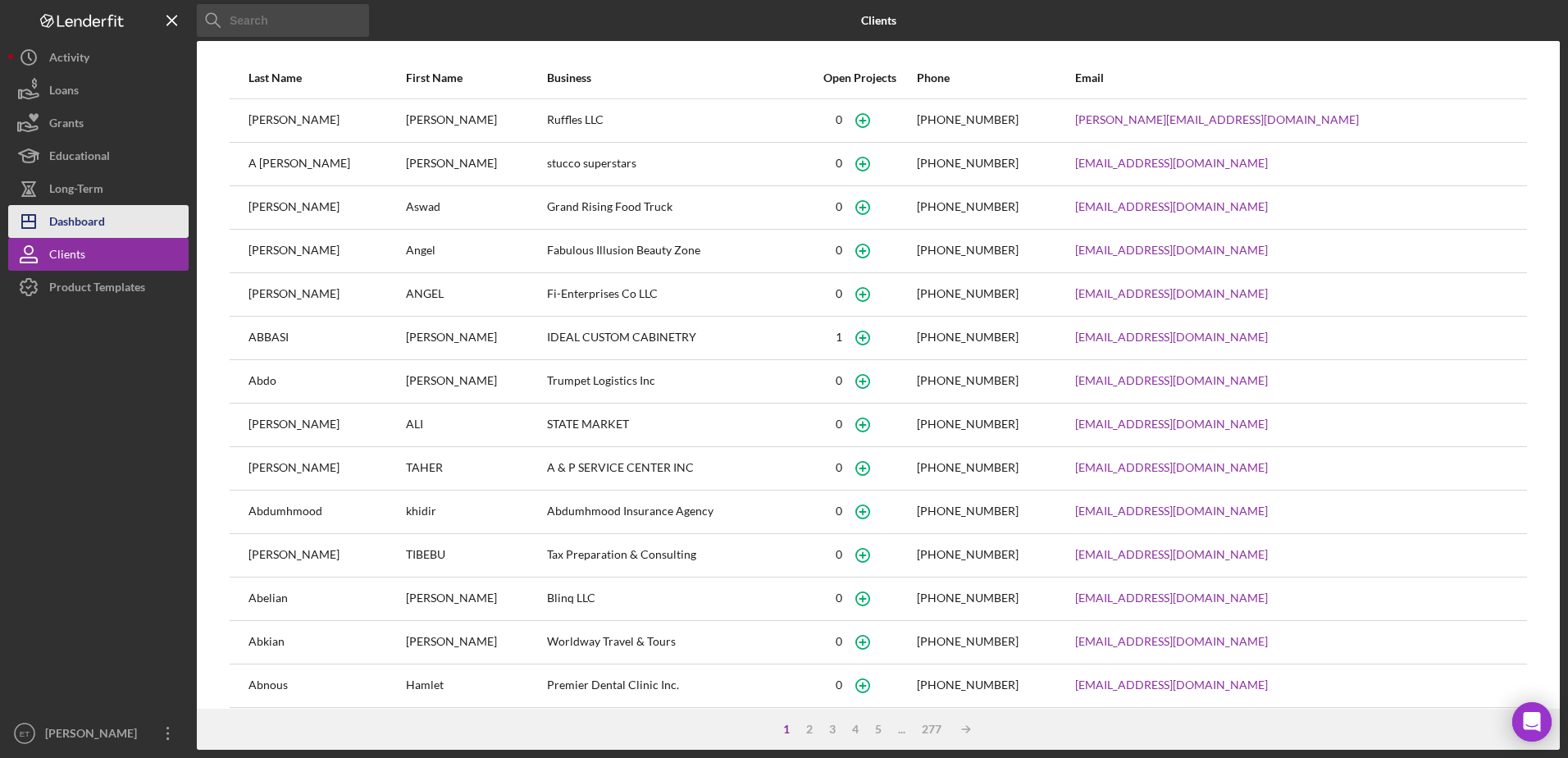
click at [84, 230] on div "Dashboard" at bounding box center [77, 224] width 56 height 37
